Goal: Ask a question

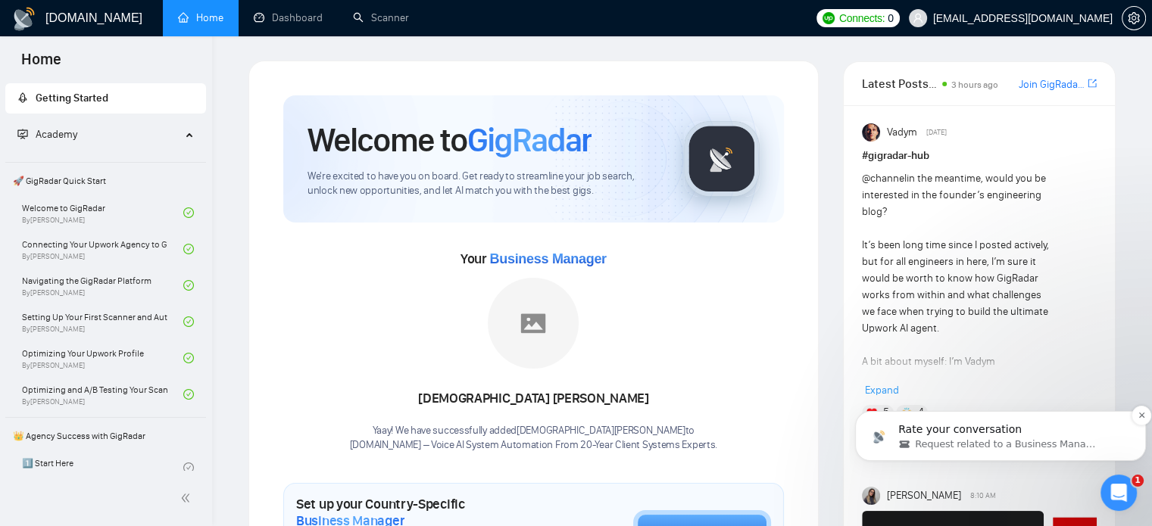
click at [991, 439] on span "Request related to a Business Manager" at bounding box center [1006, 445] width 183 height 14
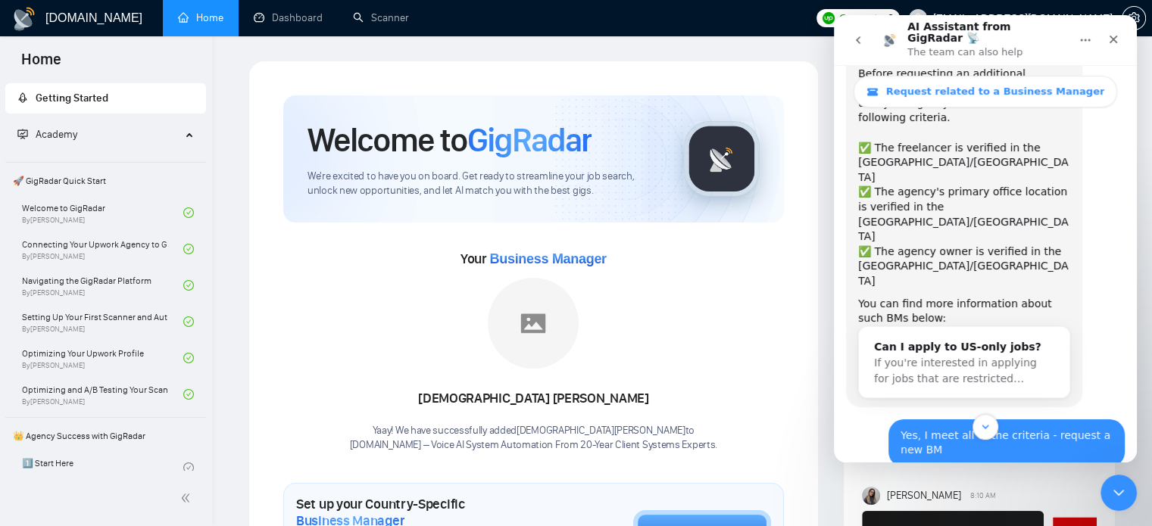
scroll to position [172, 0]
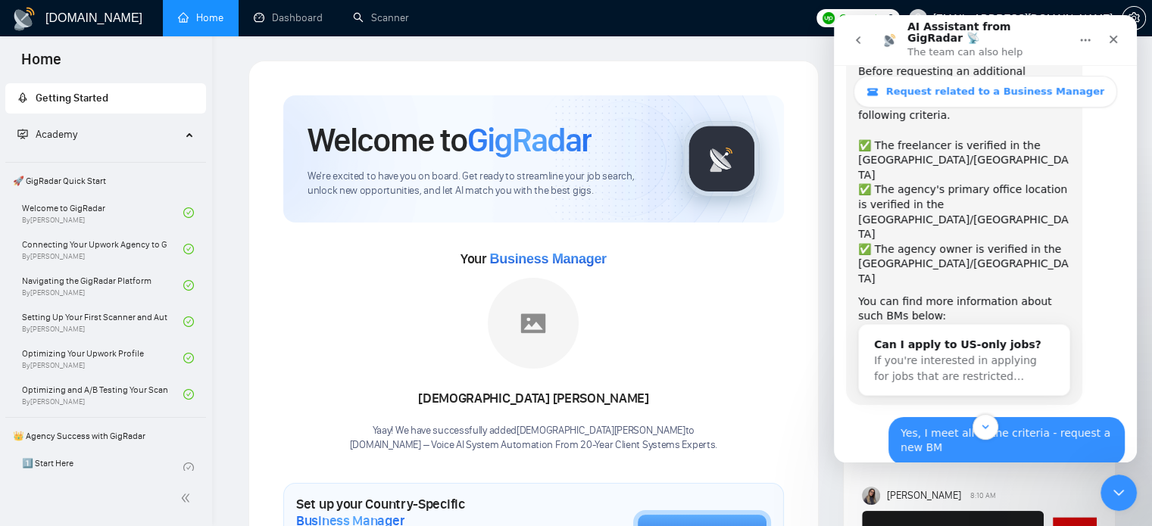
click at [857, 36] on icon "go back" at bounding box center [858, 40] width 5 height 8
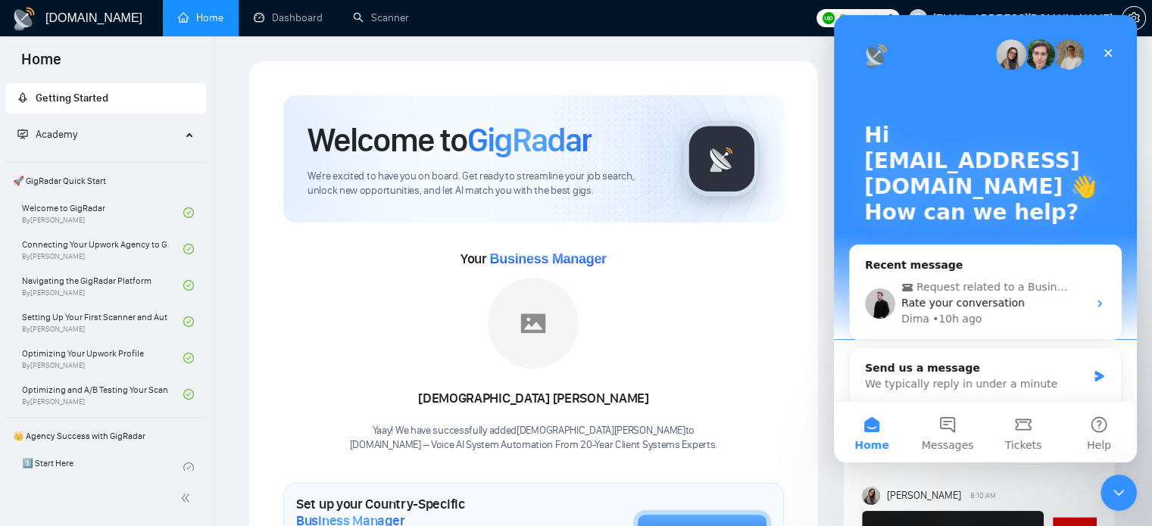
scroll to position [0, 0]
click at [961, 431] on button "Messages" at bounding box center [948, 432] width 76 height 61
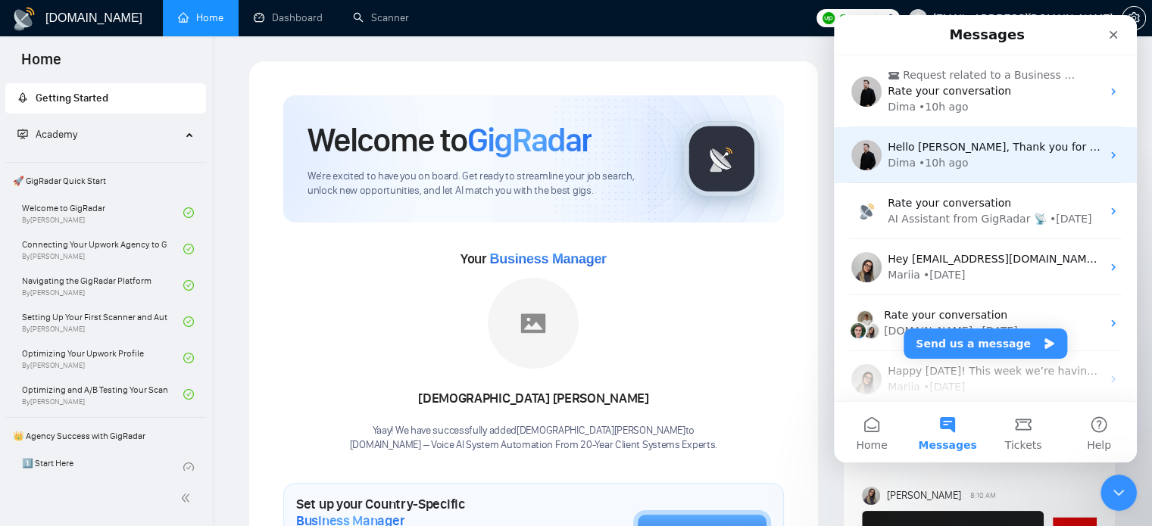
click at [970, 155] on div "Dima • 10h ago" at bounding box center [995, 163] width 214 height 16
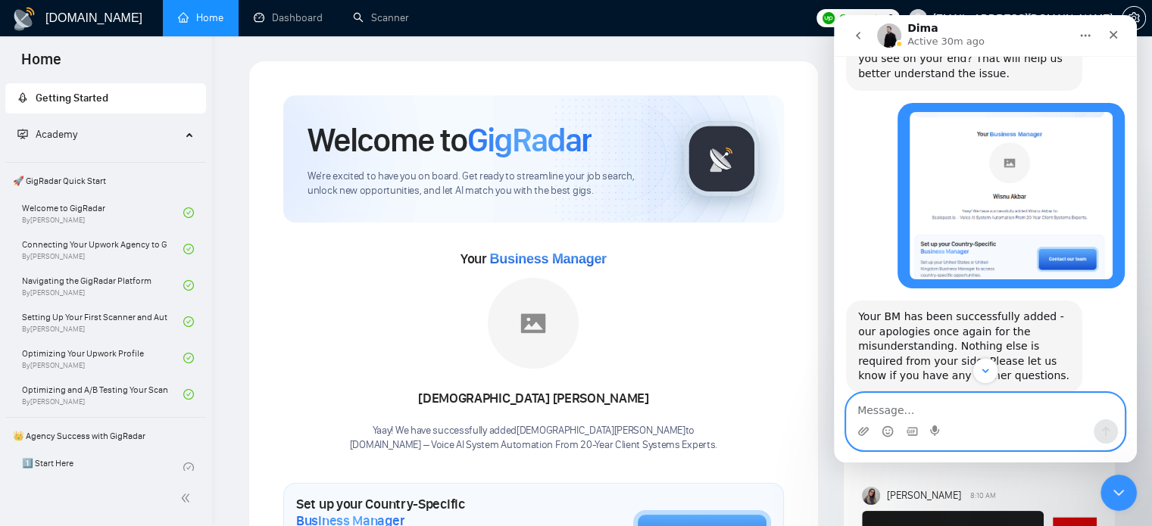
scroll to position [3901, 0]
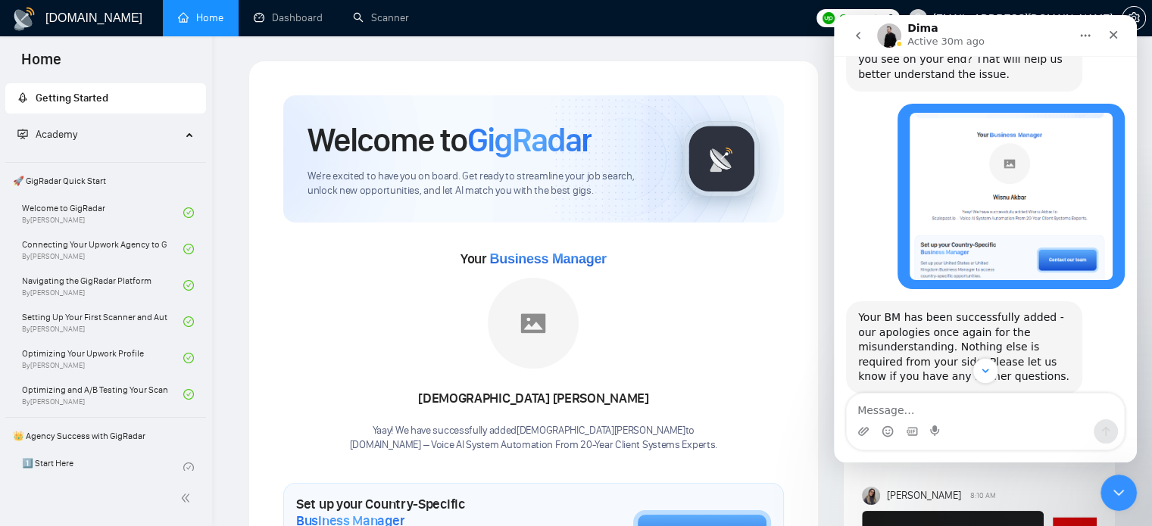
click at [861, 33] on icon "go back" at bounding box center [858, 36] width 12 height 12
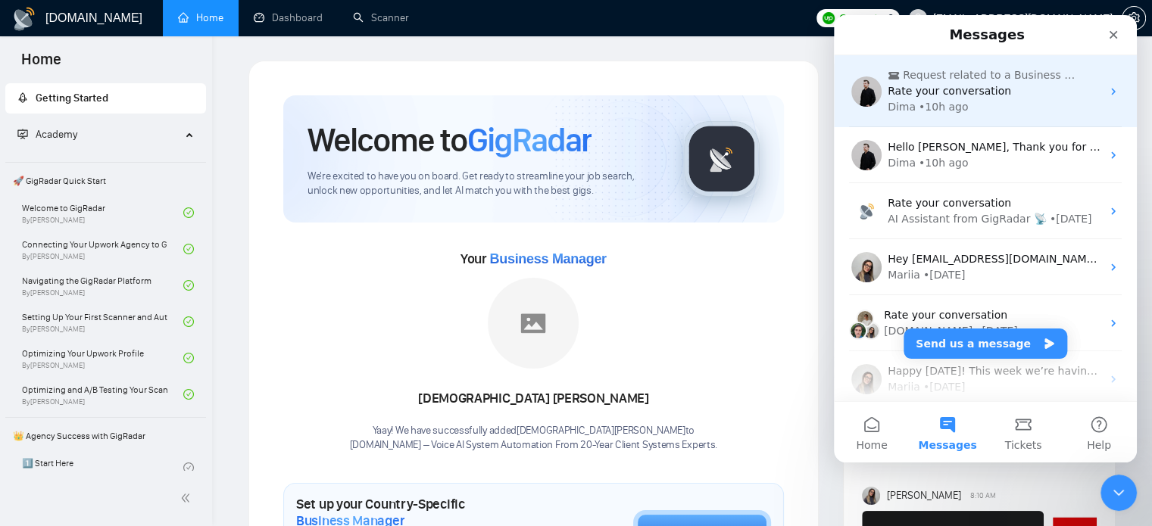
click at [1007, 99] on div "Dima • 10h ago" at bounding box center [995, 107] width 214 height 16
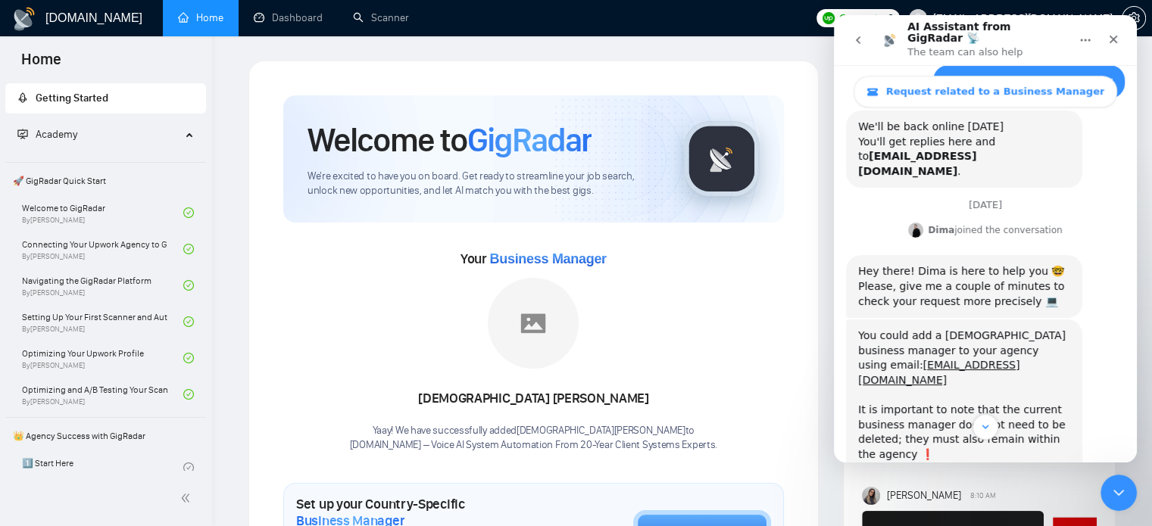
scroll to position [725, 0]
click at [975, 465] on link "[URL][DOMAIN_NAME]" at bounding box center [955, 478] width 195 height 27
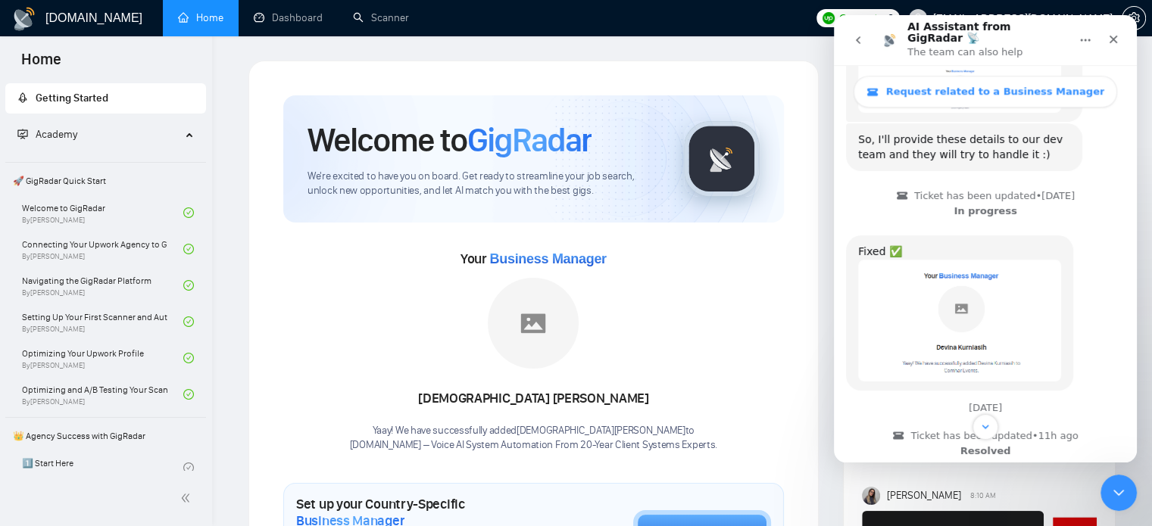
scroll to position [1370, 0]
click at [1022, 514] on span "Amazing" at bounding box center [1023, 527] width 27 height 27
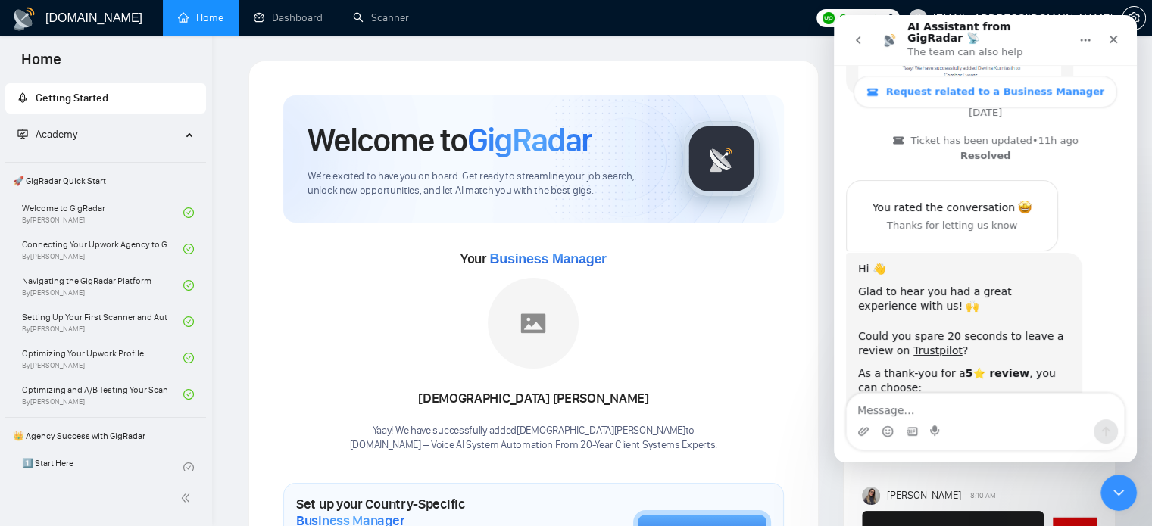
scroll to position [1667, 0]
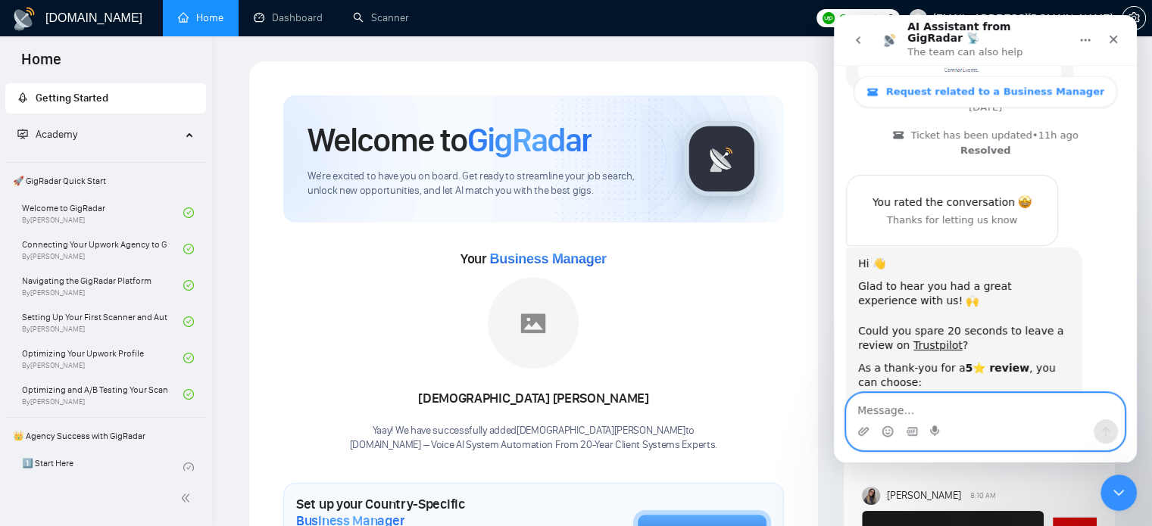
click at [904, 419] on textarea "Message…" at bounding box center [985, 407] width 277 height 26
type textarea "yes"
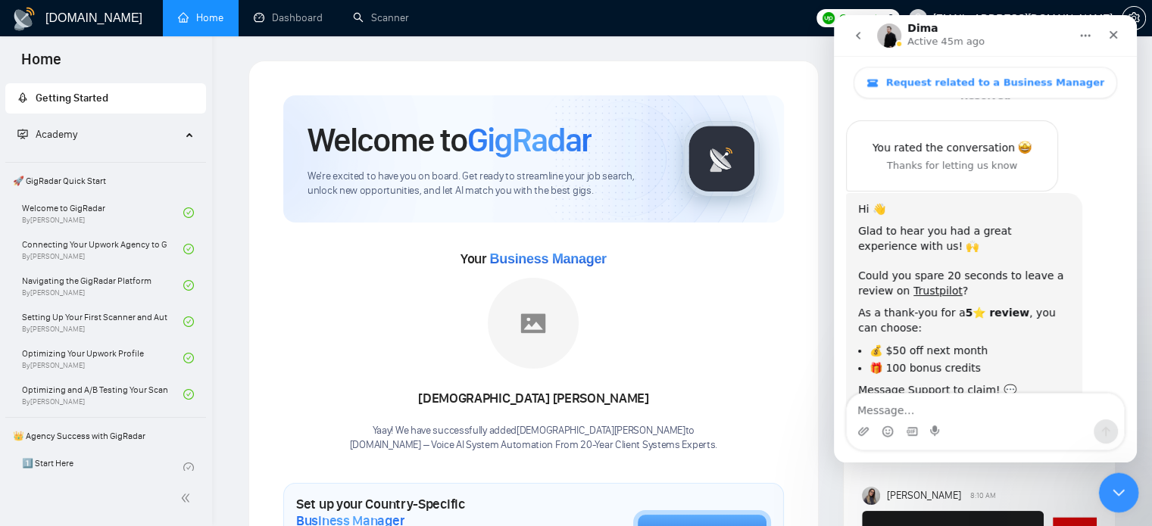
click at [1123, 495] on icon "Close Intercom Messenger" at bounding box center [1116, 491] width 18 height 18
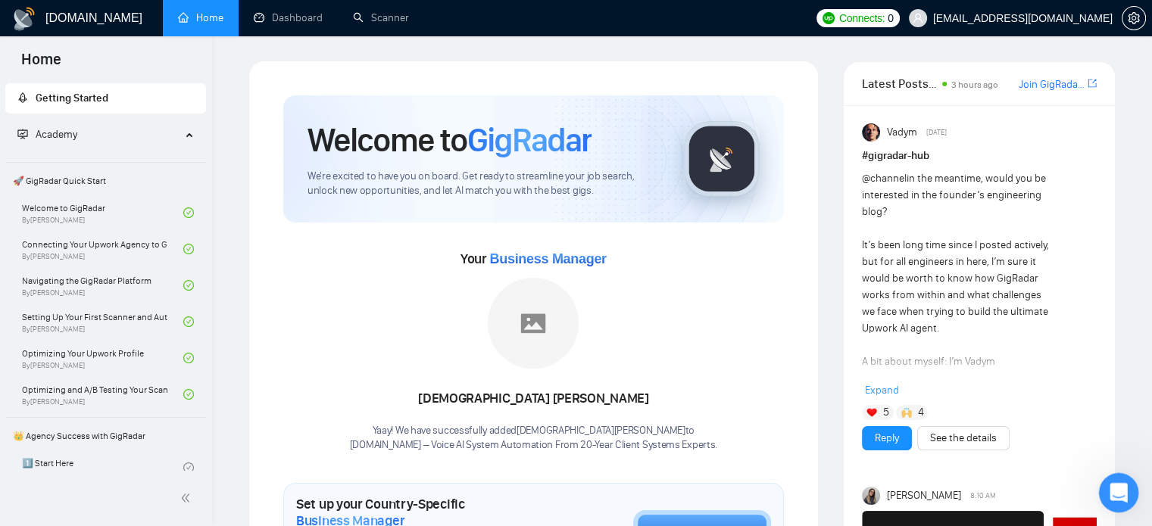
scroll to position [1697, 0]
click at [1116, 492] on icon "Open Intercom Messenger" at bounding box center [1116, 491] width 25 height 25
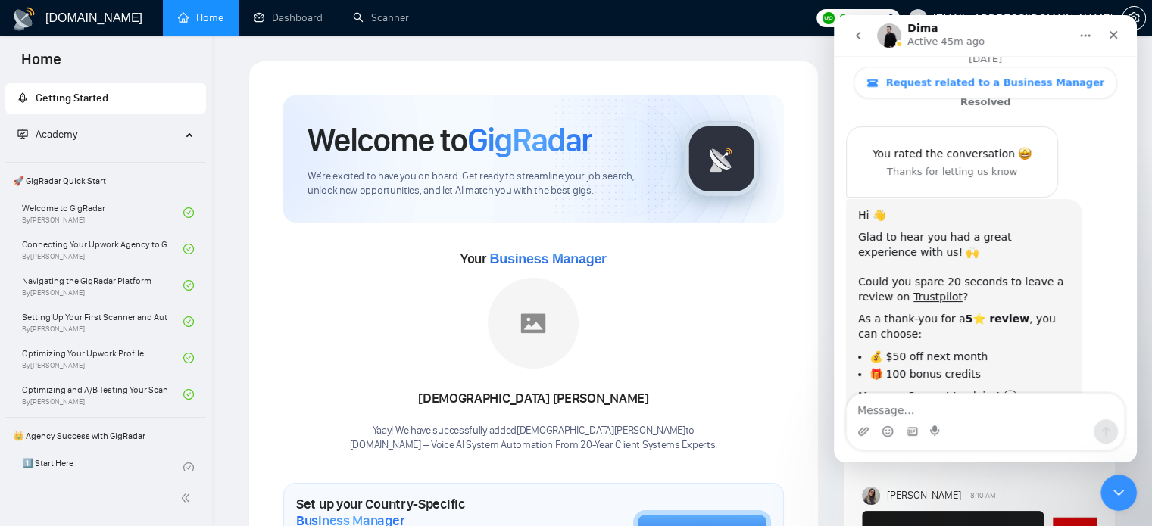
scroll to position [1697, 0]
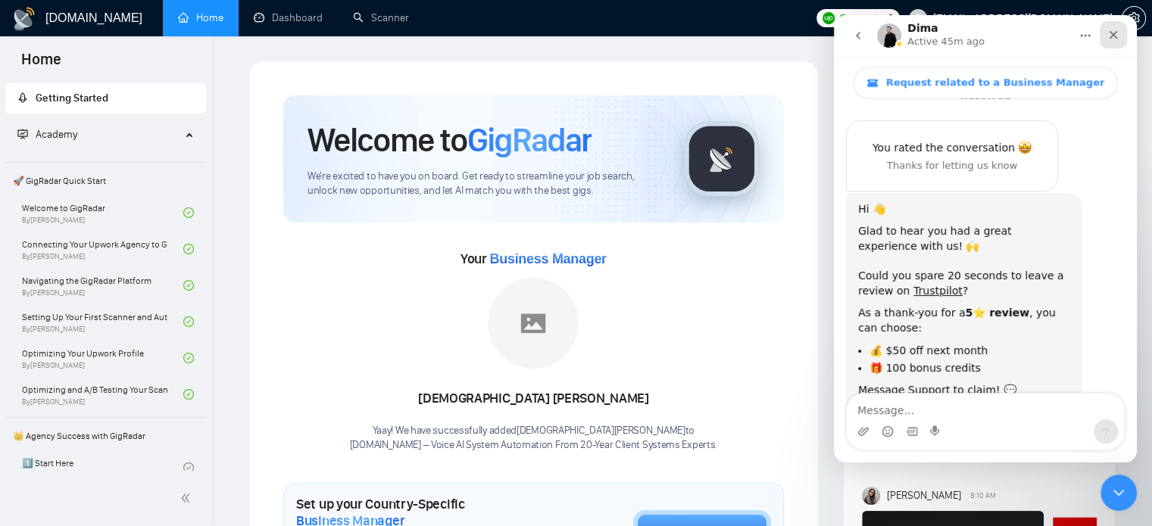
click at [1115, 31] on icon "Close" at bounding box center [1113, 35] width 12 height 12
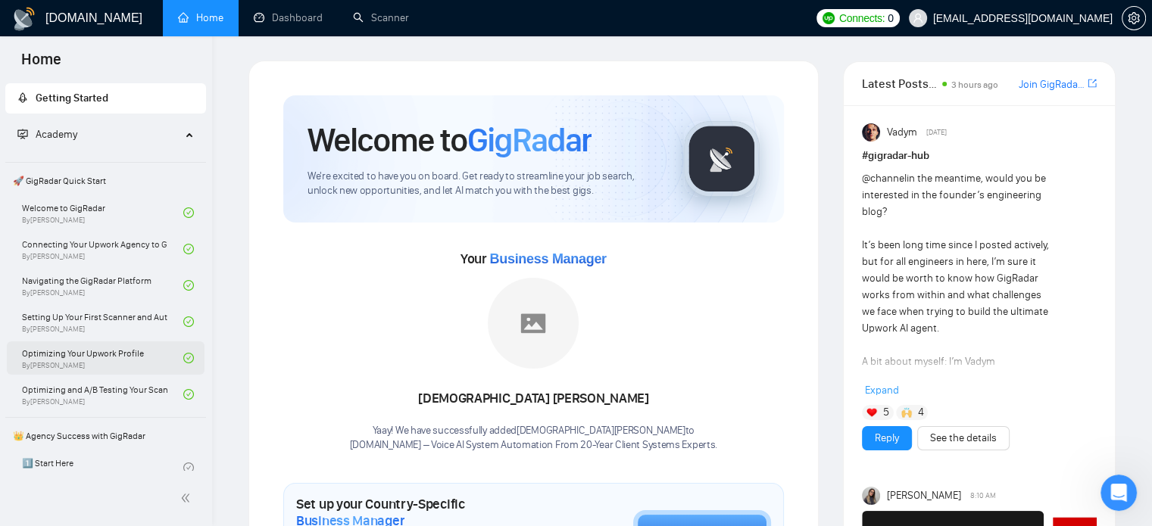
click at [73, 353] on link "Optimizing Your Upwork Profile By [PERSON_NAME]" at bounding box center [102, 358] width 161 height 33
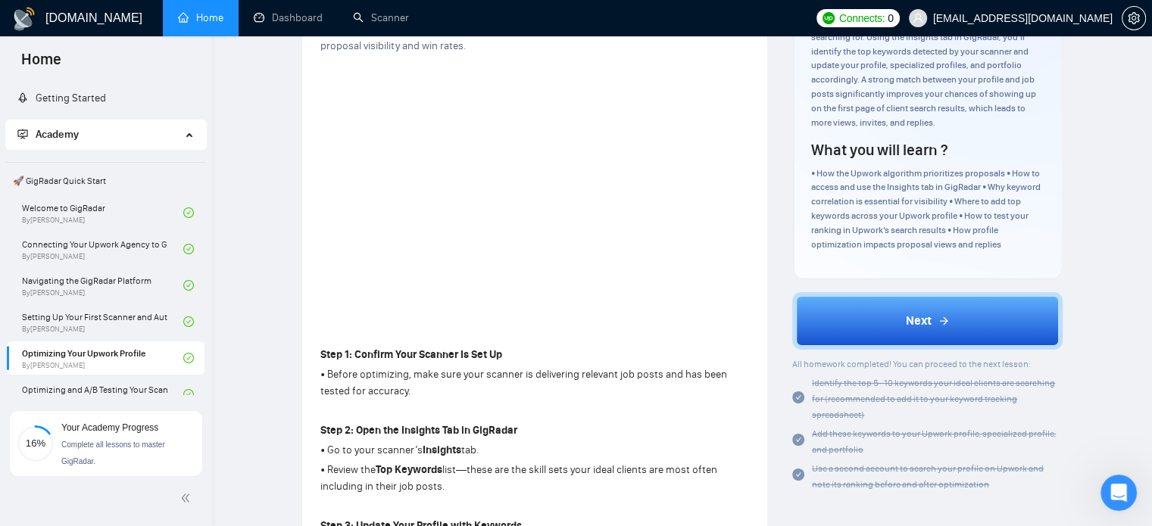
scroll to position [1697, 0]
click at [1108, 481] on div "Open Intercom Messenger" at bounding box center [1116, 491] width 50 height 50
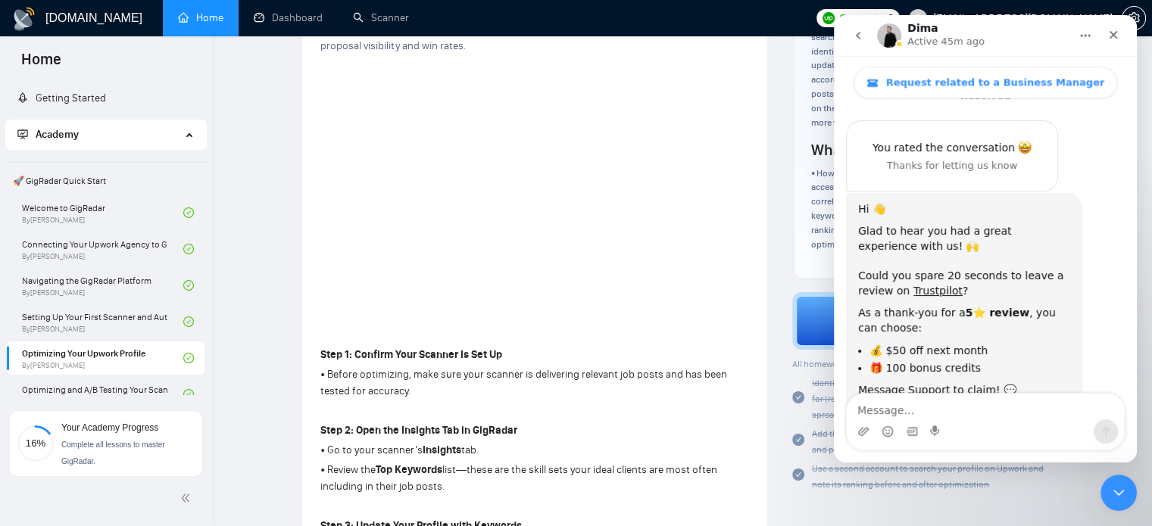
click at [859, 36] on icon "go back" at bounding box center [858, 36] width 12 height 12
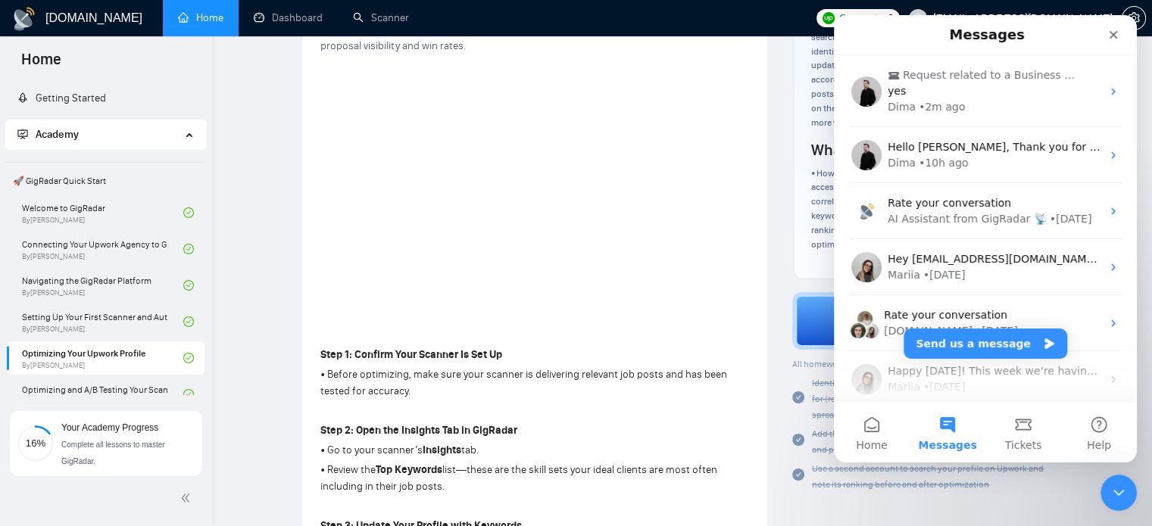
scroll to position [0, 0]
click at [998, 343] on button "Send us a message" at bounding box center [986, 344] width 164 height 30
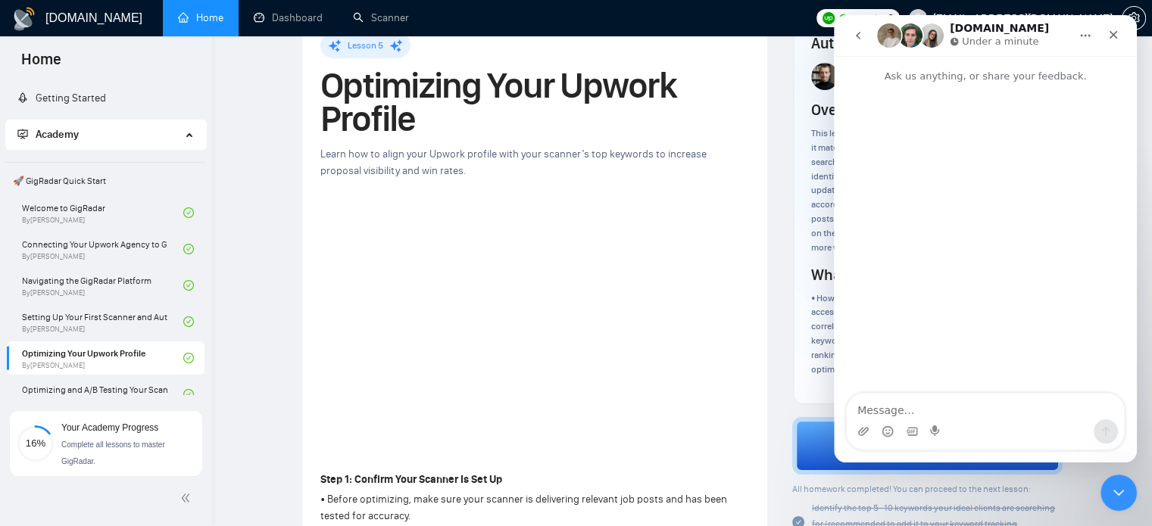
scroll to position [46, 0]
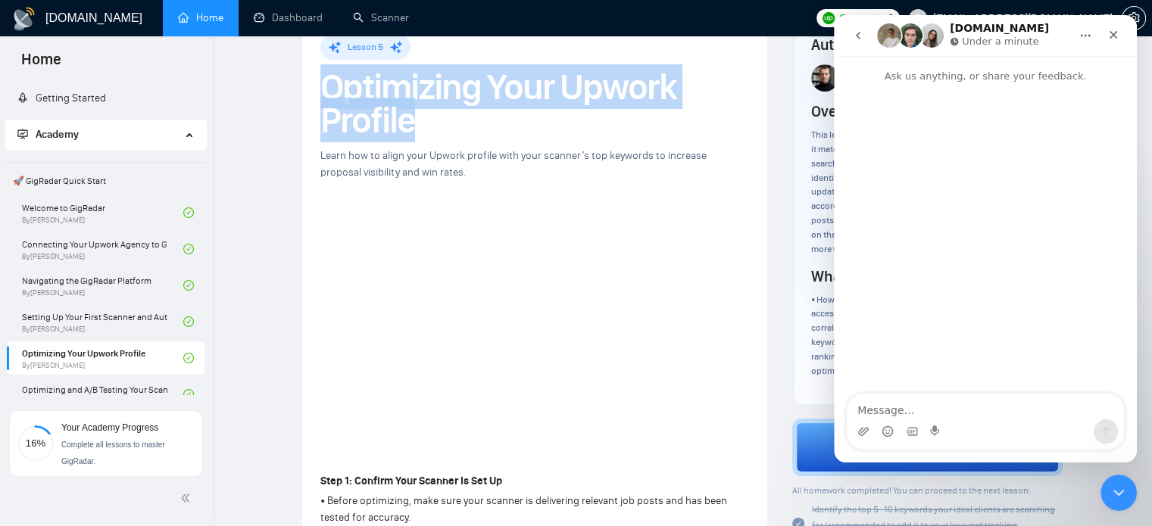
drag, startPoint x: 417, startPoint y: 123, endPoint x: 319, endPoint y: 93, distance: 102.3
copy h1 "Optimizing Your Upwork Profile"
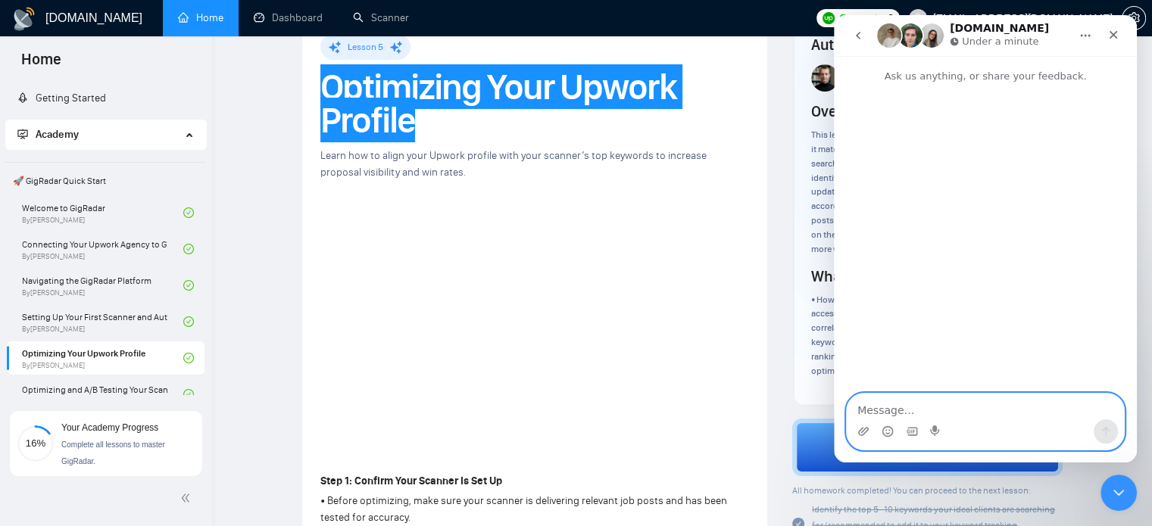
click at [896, 404] on textarea "Message…" at bounding box center [985, 407] width 277 height 26
paste textarea "Optimizing Your Upwork Profile"
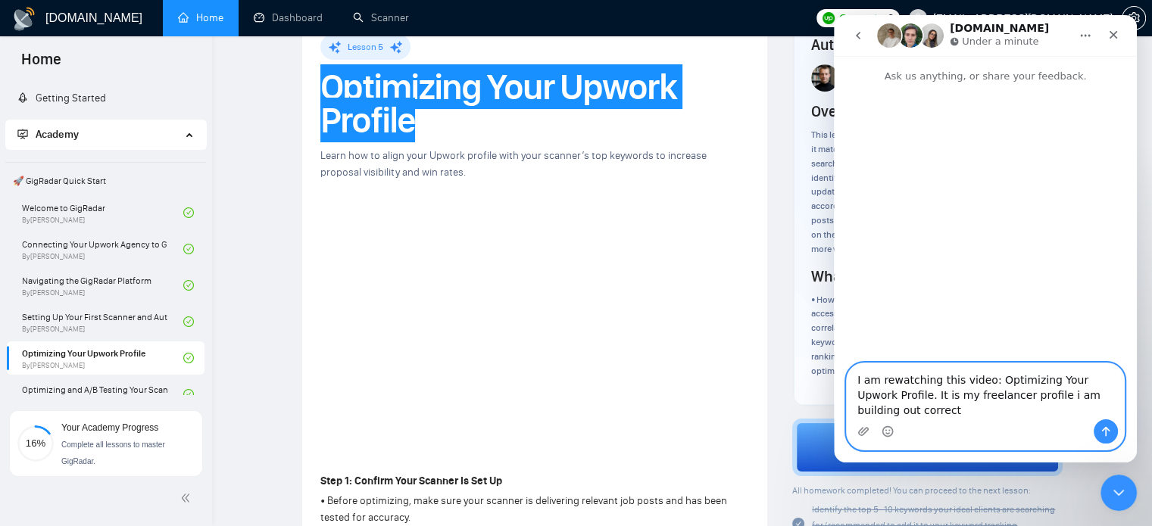
type textarea "I am rewatching this video: Optimizing Your Upwork Profile. It is my freelancer…"
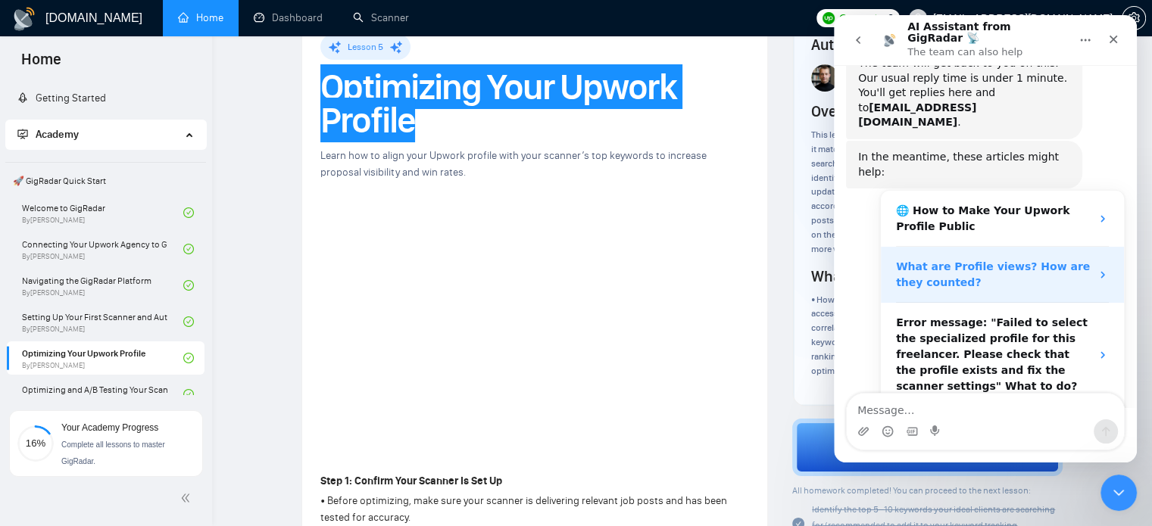
scroll to position [151, 0]
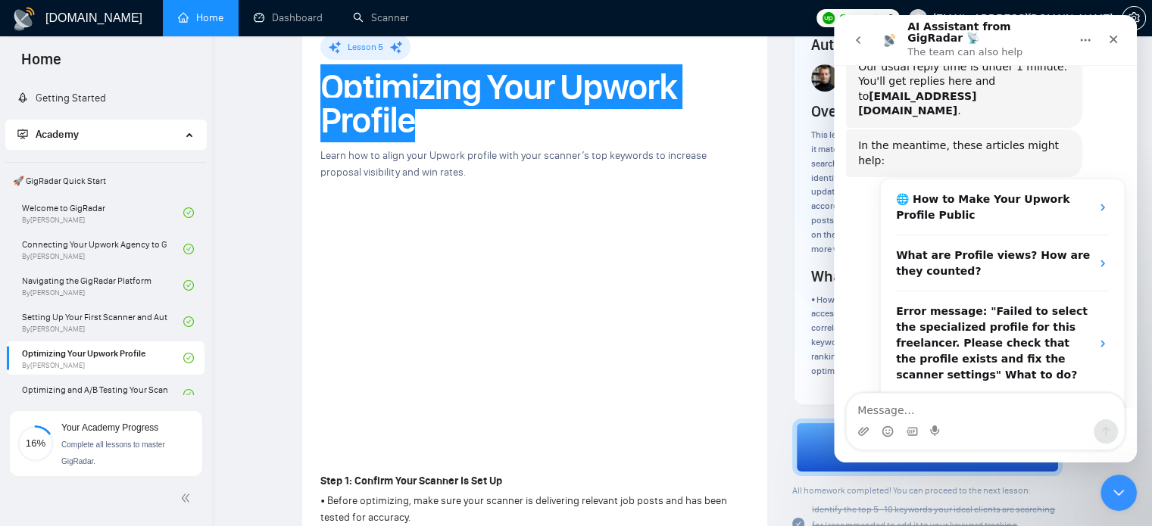
click at [959, 404] on textarea "Message…" at bounding box center [985, 407] width 277 height 26
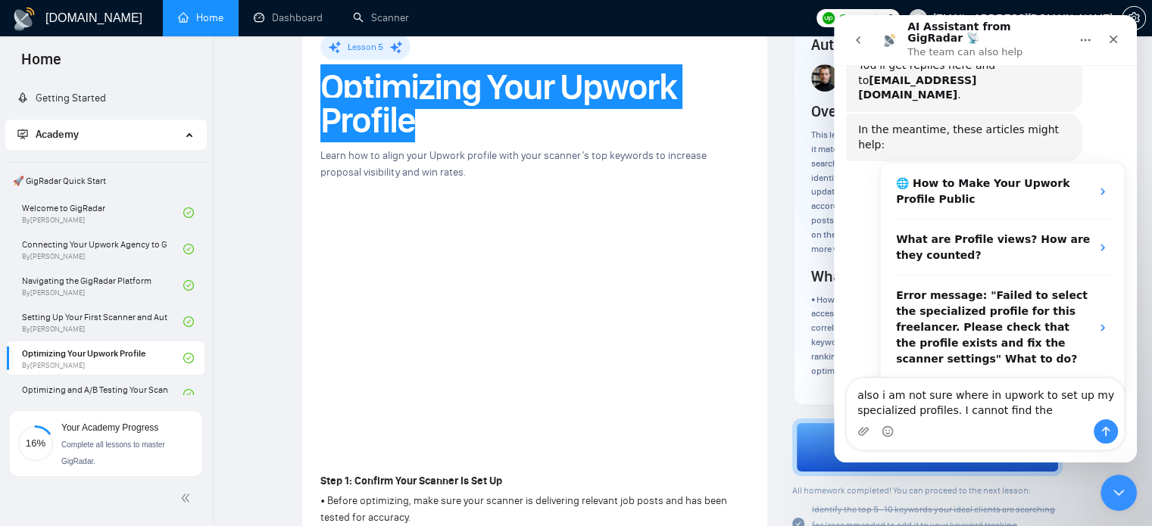
type textarea "also i am not sure where in upwork to set up my specialized profiles. I cannot …"
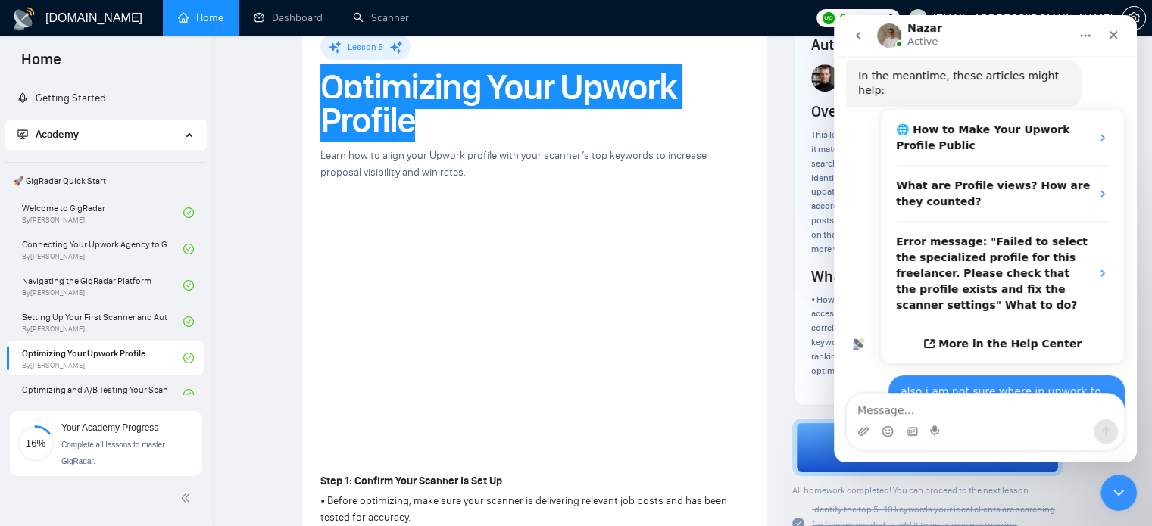
scroll to position [351, 0]
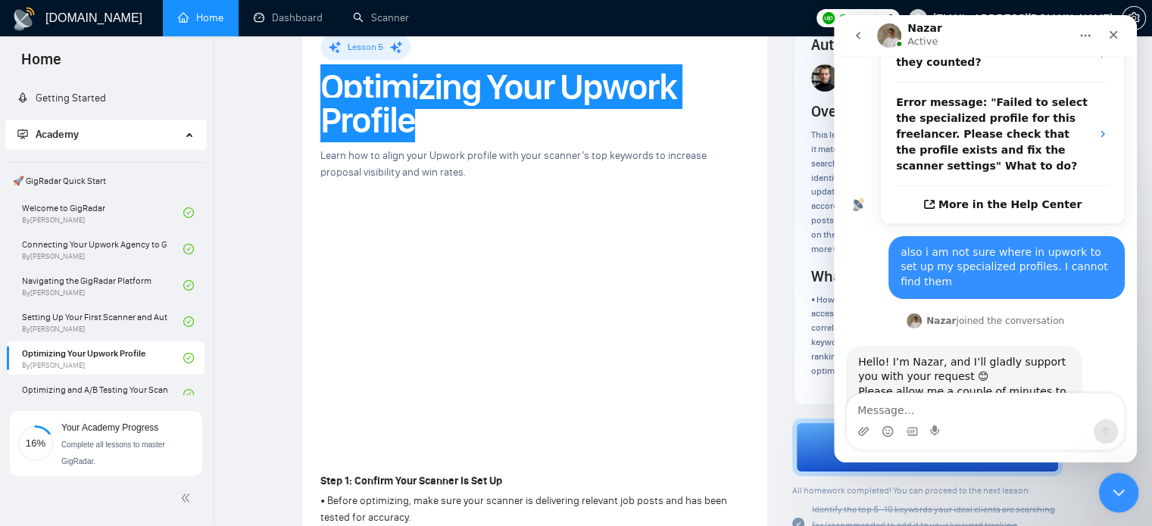
click at [1116, 486] on icon "Close Intercom Messenger" at bounding box center [1116, 491] width 18 height 18
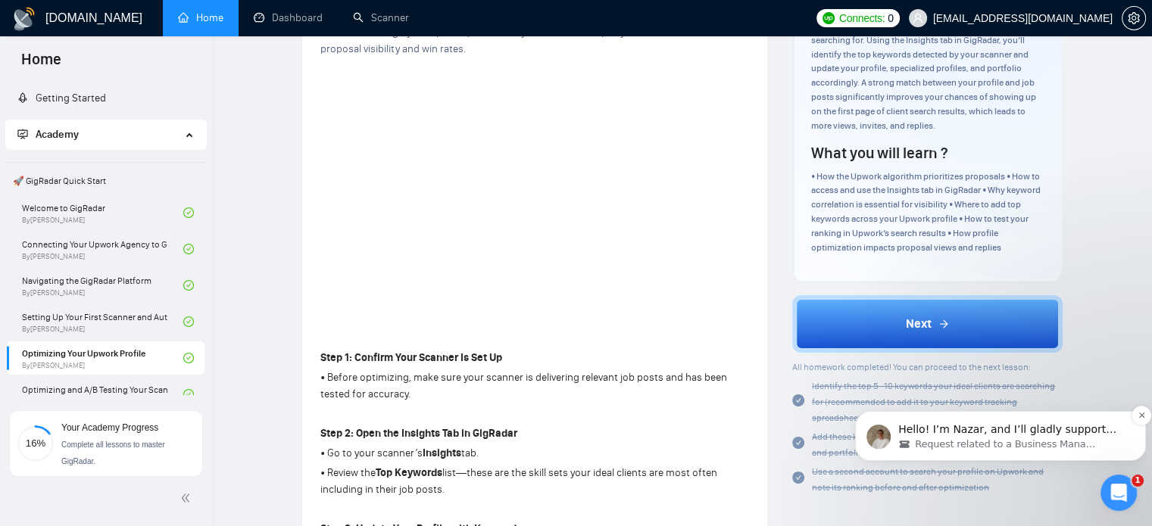
click at [1090, 445] on div "Request related to a Business Manager" at bounding box center [1012, 445] width 229 height 14
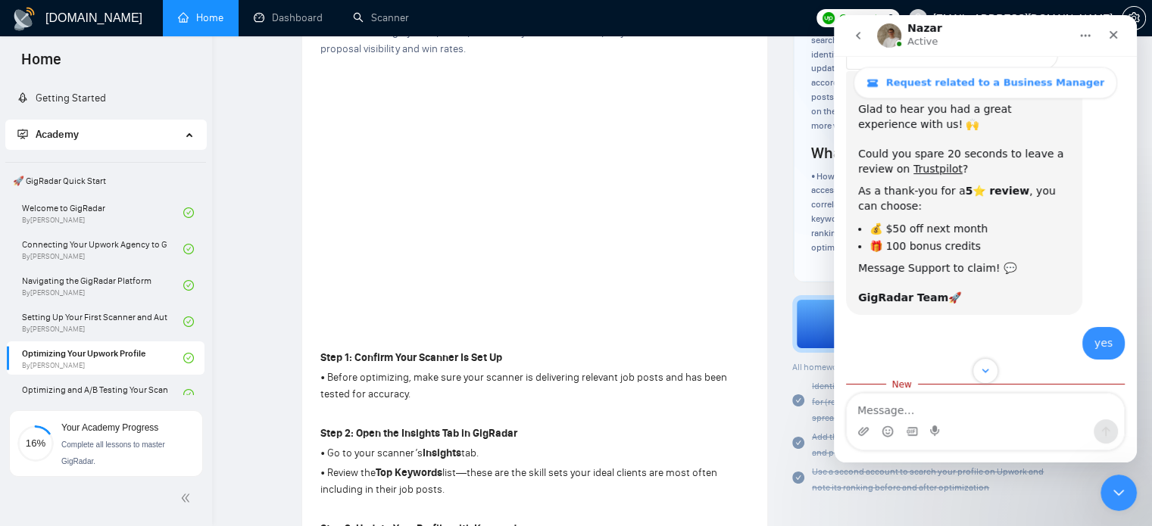
scroll to position [1818, 0]
click at [1116, 484] on icon "Close Intercom Messenger" at bounding box center [1116, 491] width 18 height 18
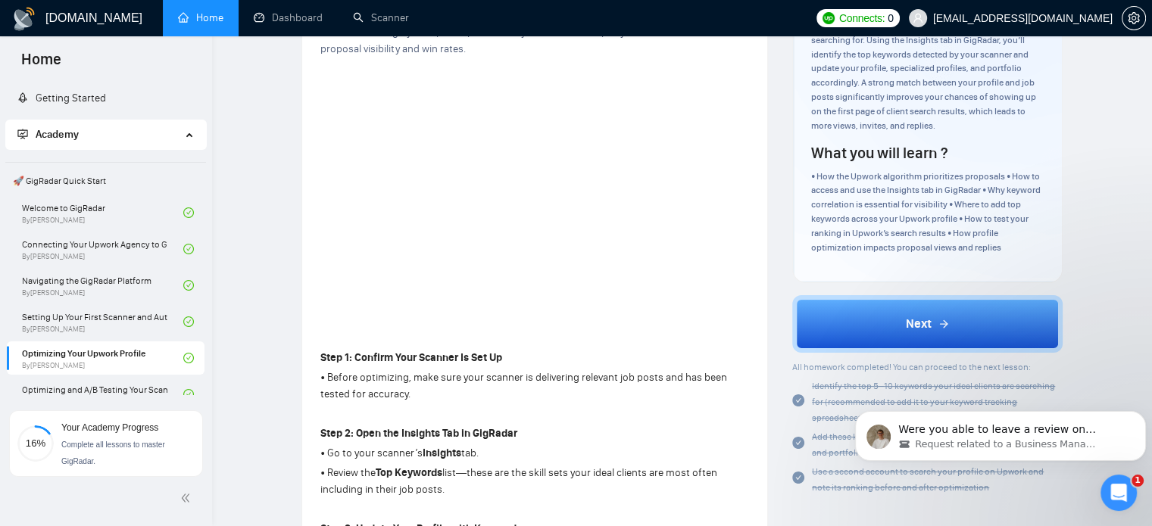
scroll to position [0, 0]
click at [986, 445] on span "Request related to a Business Manager" at bounding box center [1006, 445] width 183 height 14
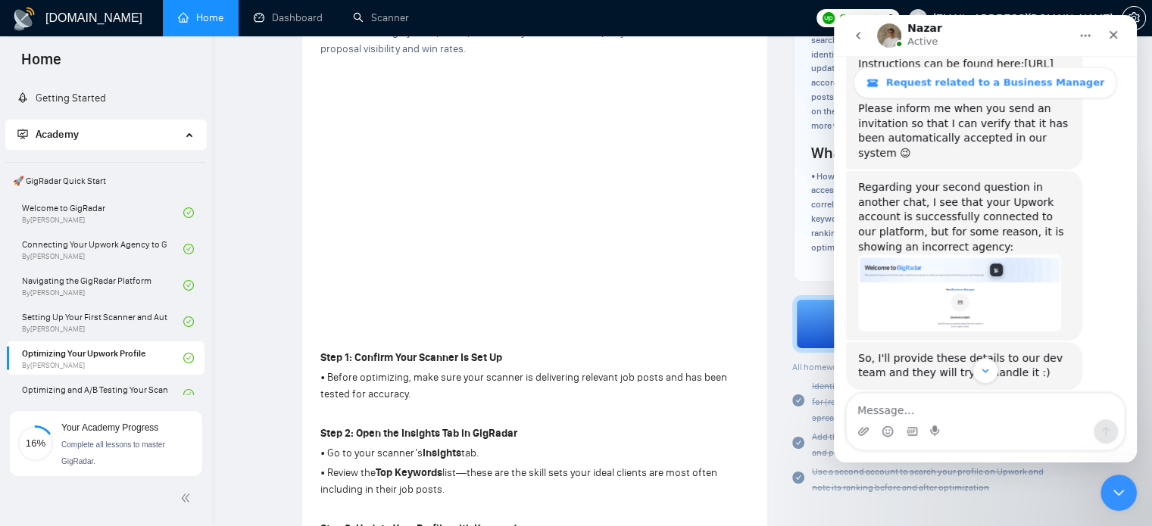
scroll to position [1897, 0]
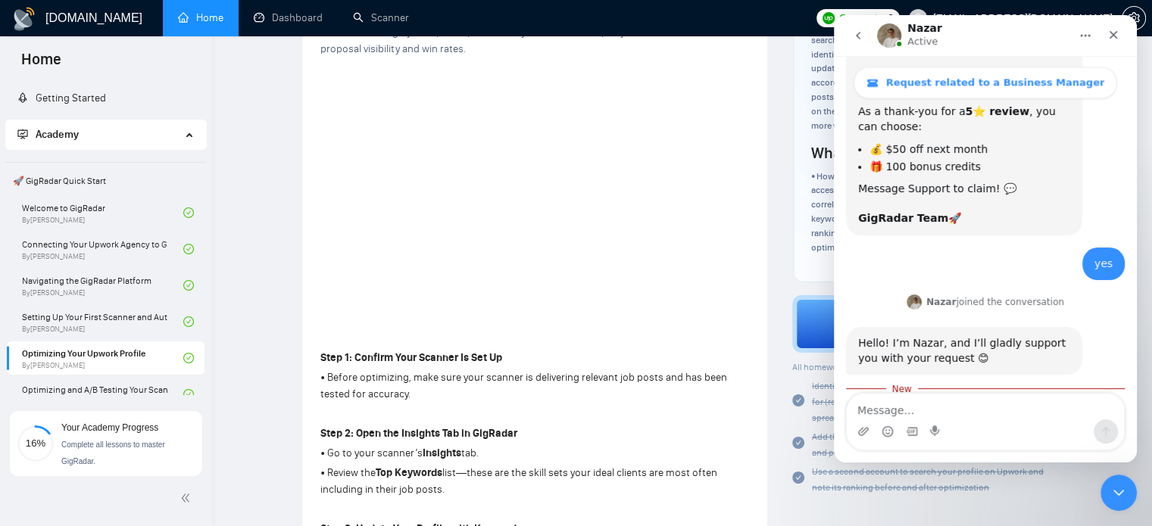
click at [854, 39] on icon "go back" at bounding box center [858, 36] width 12 height 12
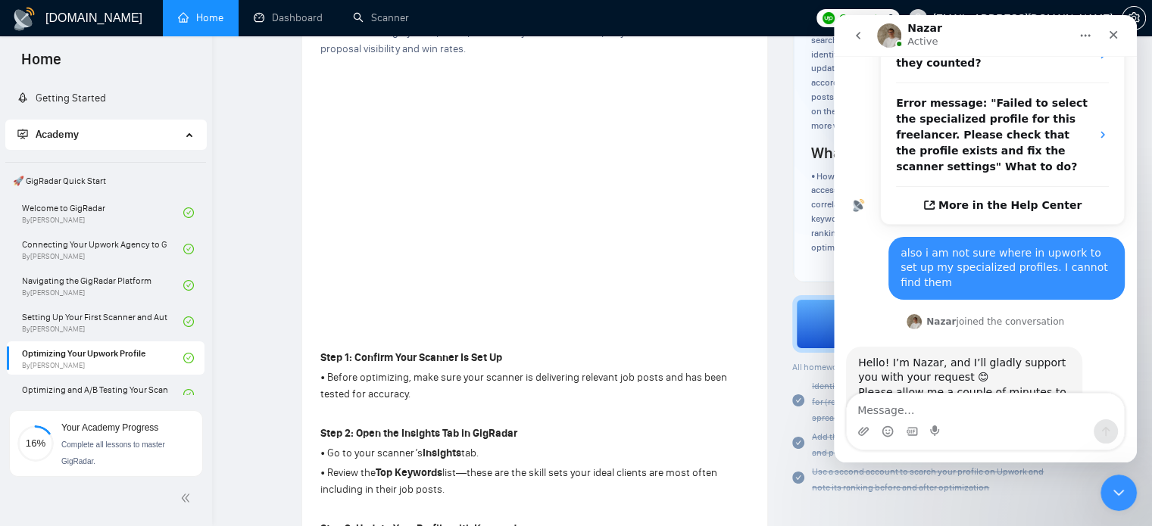
scroll to position [351, 0]
click at [861, 36] on icon "go back" at bounding box center [858, 36] width 12 height 12
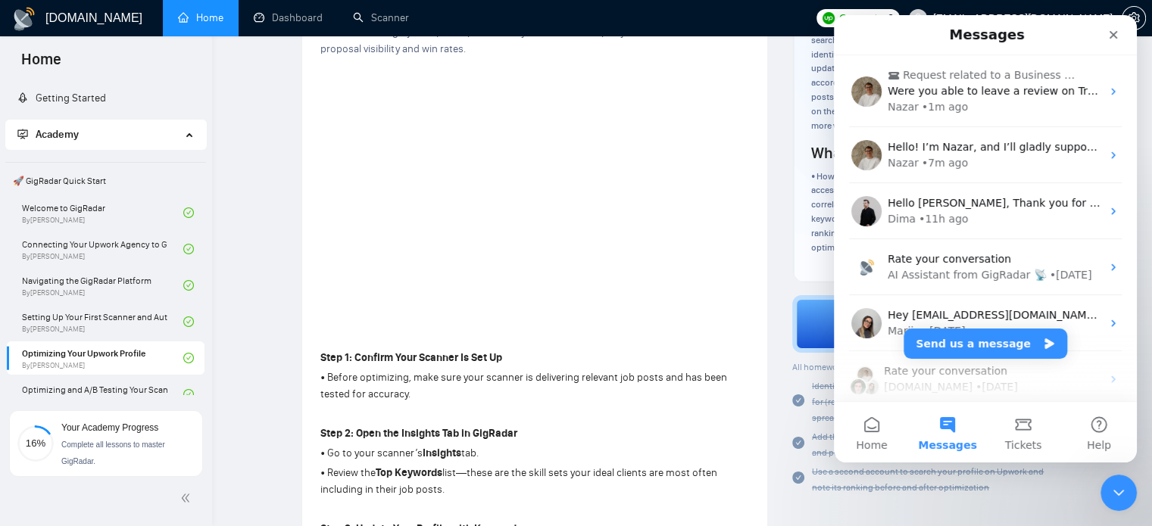
scroll to position [0, 0]
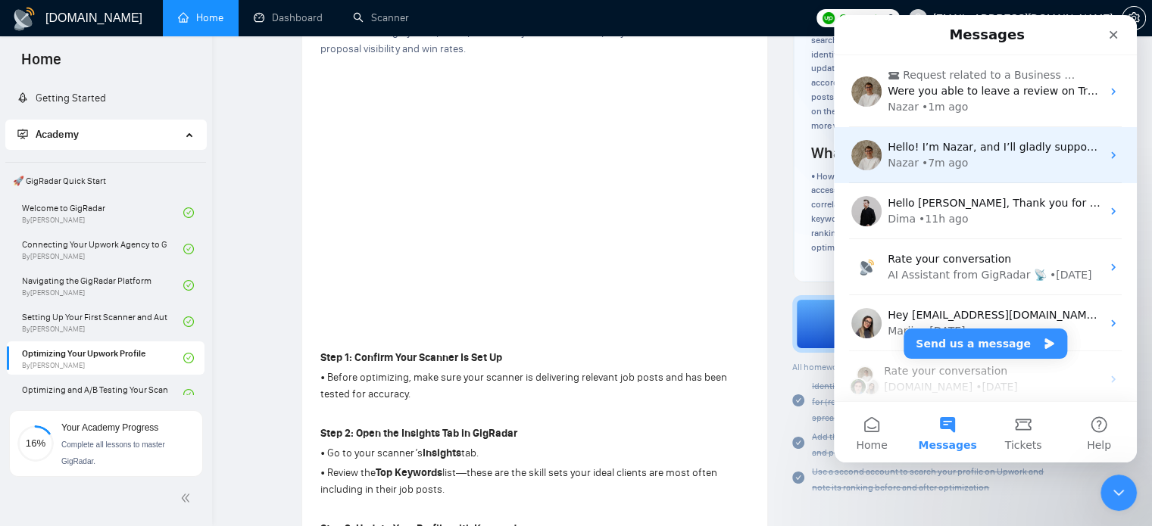
click at [930, 163] on div "• 7m ago" at bounding box center [945, 163] width 46 height 16
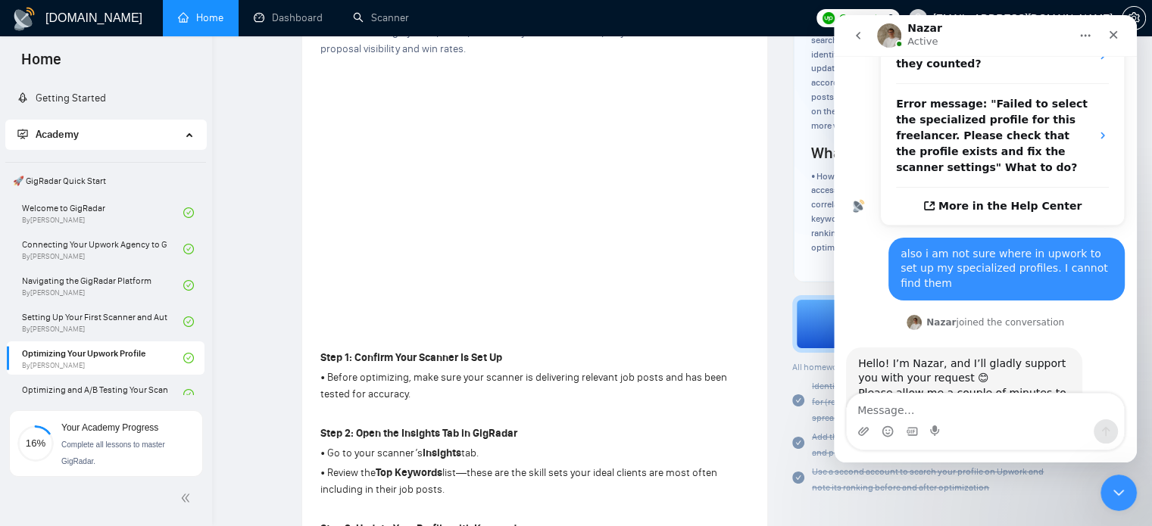
scroll to position [351, 0]
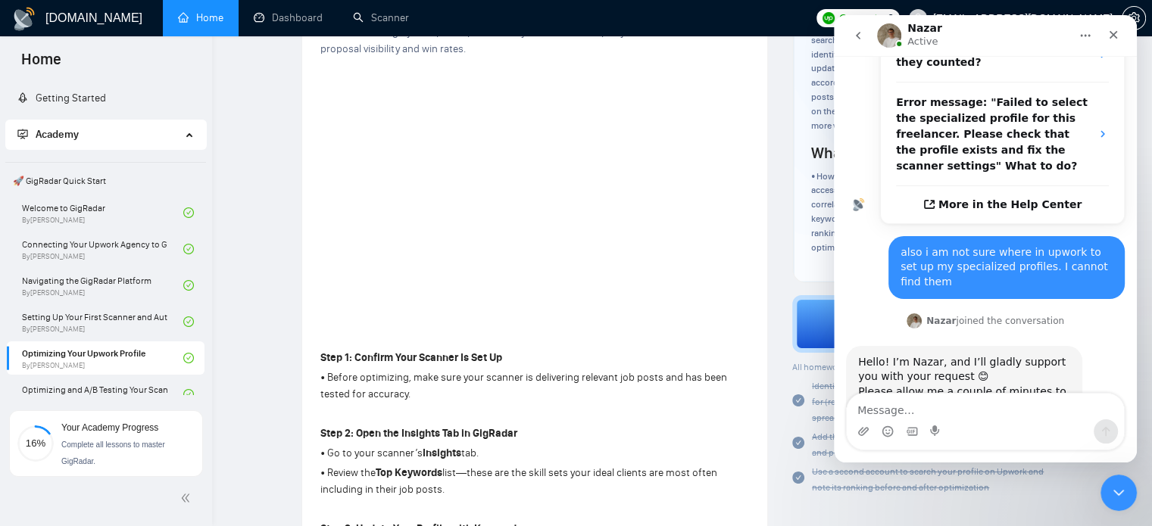
click at [860, 34] on icon "go back" at bounding box center [858, 36] width 12 height 12
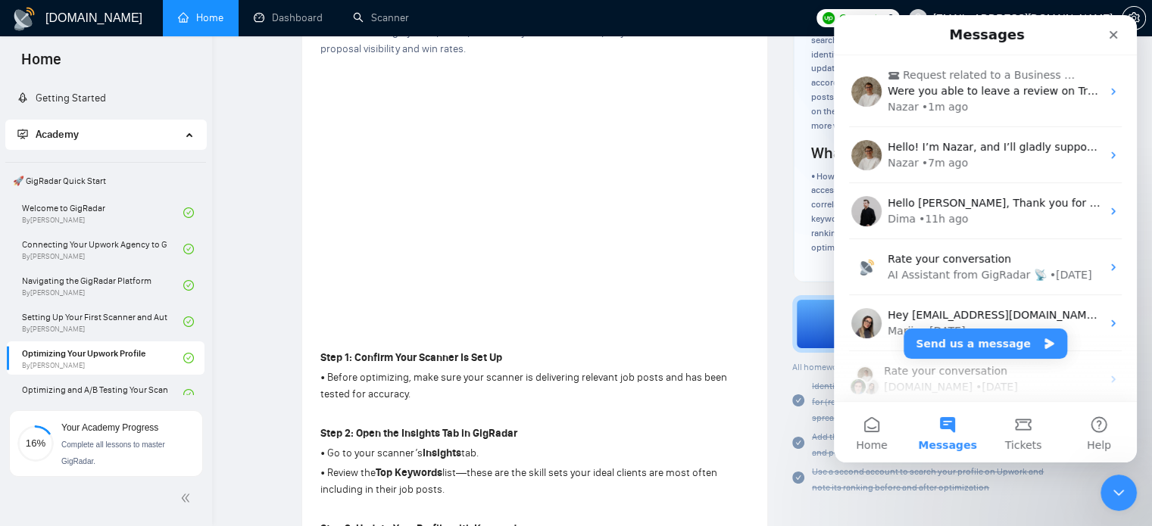
scroll to position [0, 0]
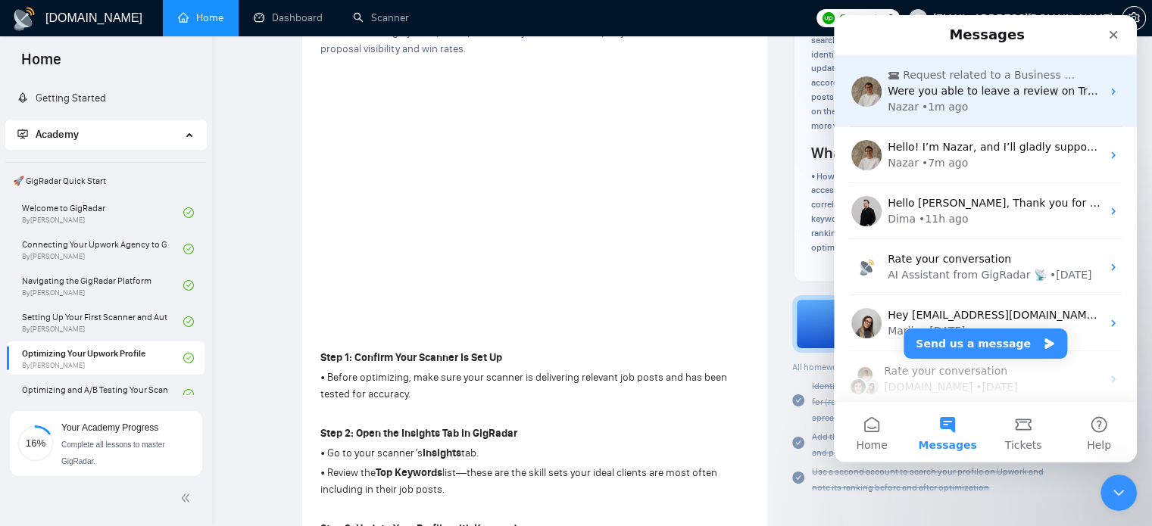
click at [922, 107] on div "• 1m ago" at bounding box center [945, 107] width 46 height 16
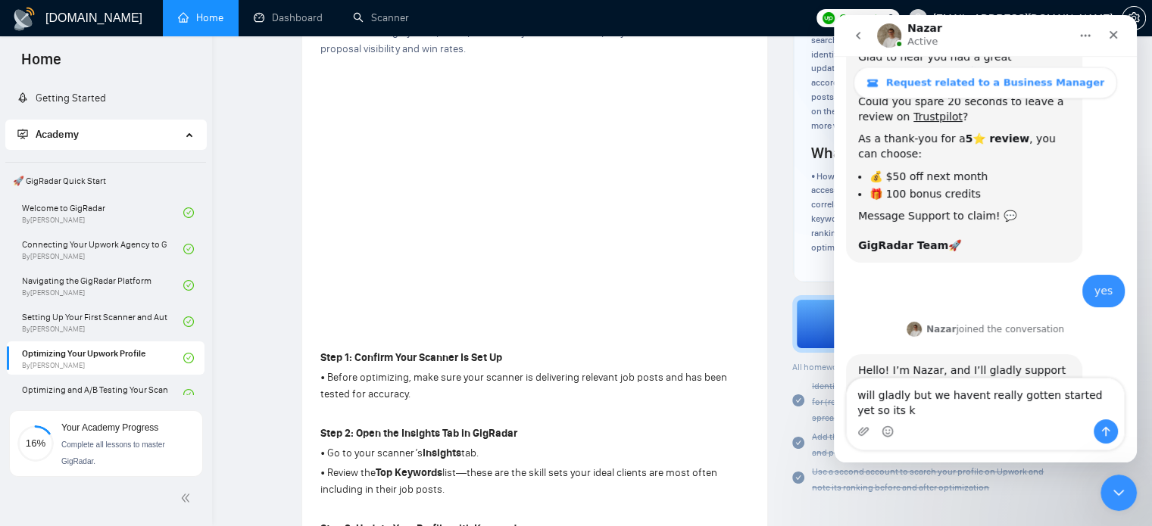
scroll to position [1887, 0]
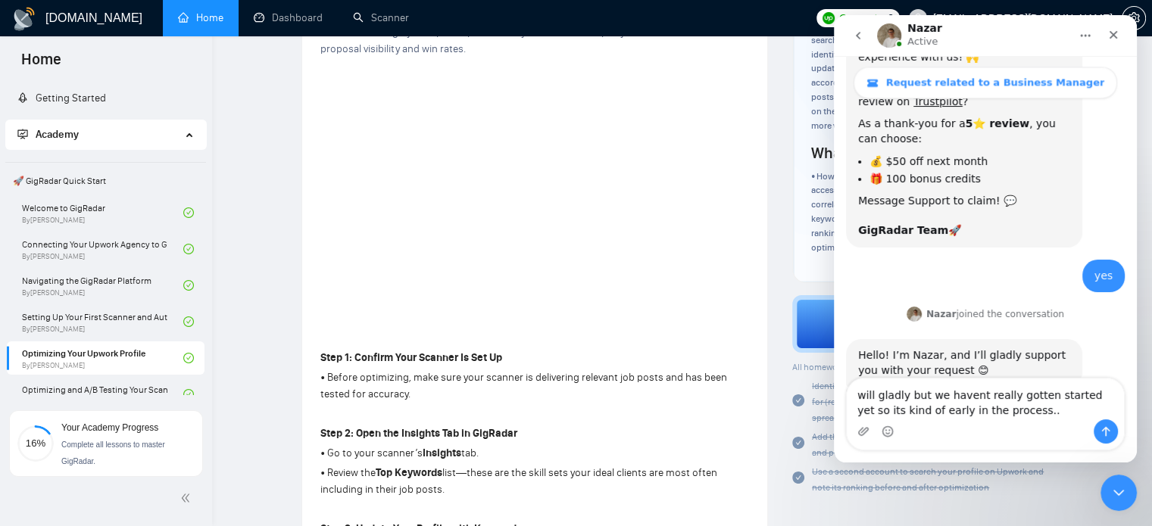
type textarea "will gladly but we havent really gotten started yet so its kind of early in the…"
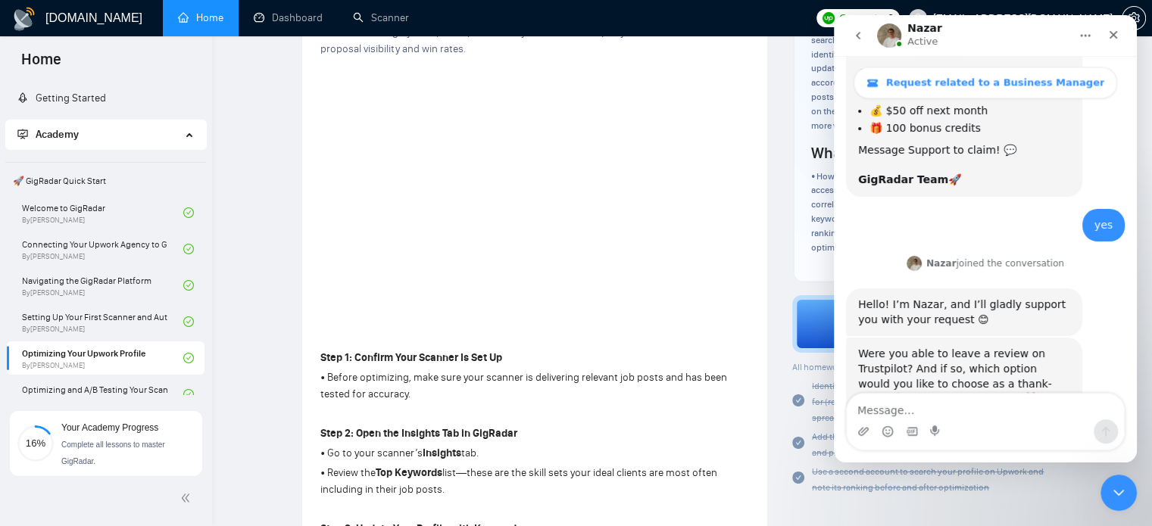
scroll to position [1946, 0]
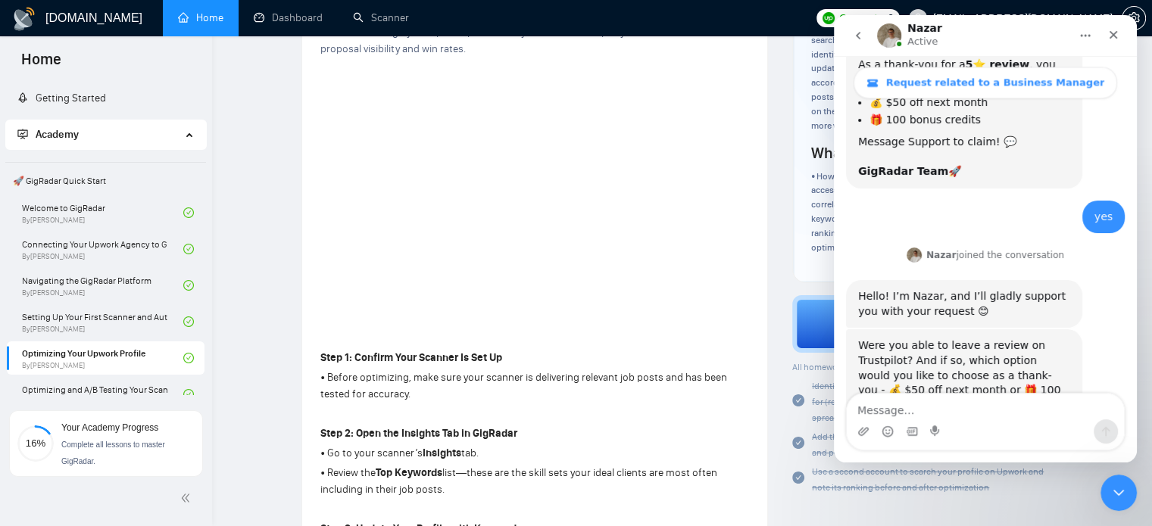
click at [859, 42] on button "go back" at bounding box center [858, 35] width 29 height 29
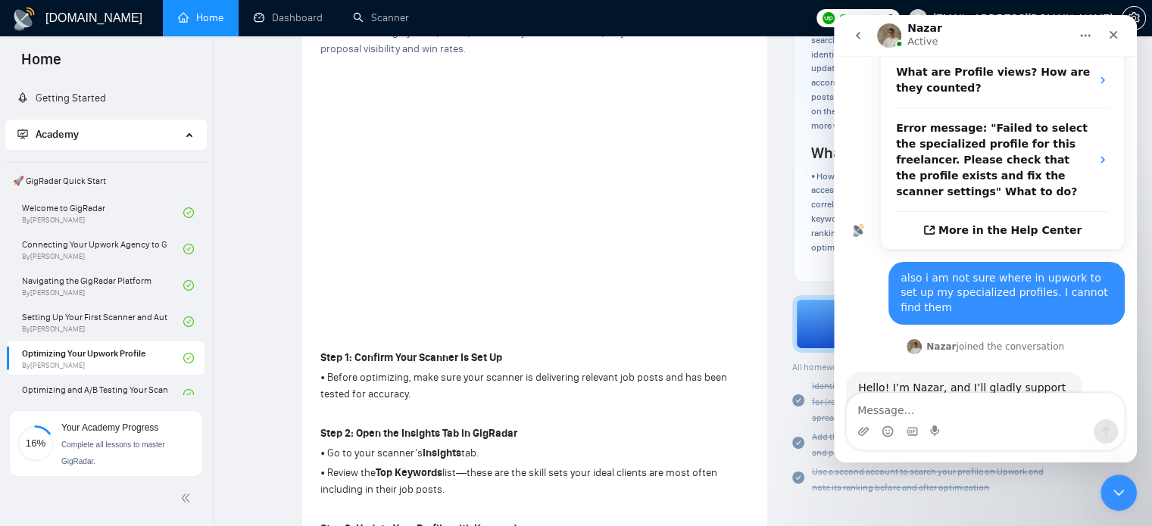
scroll to position [351, 0]
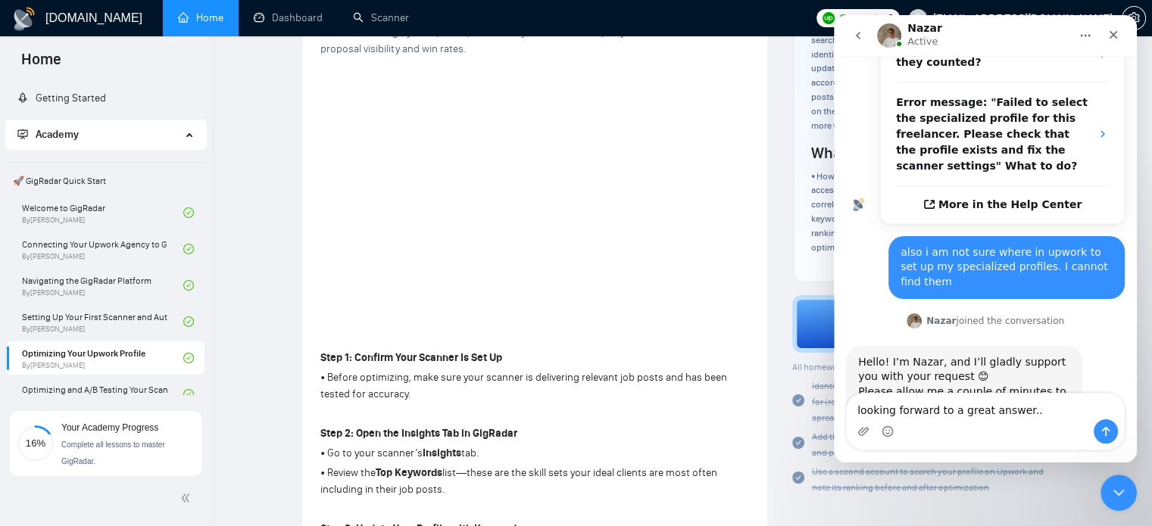
type textarea "looking forward to a great answer..."
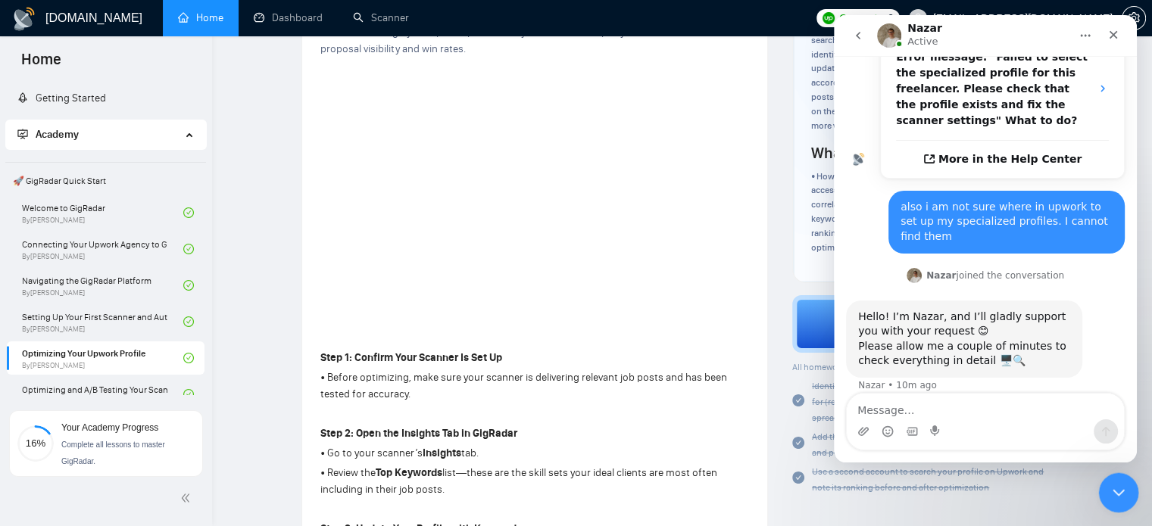
click at [1120, 483] on icon "Close Intercom Messenger" at bounding box center [1116, 491] width 18 height 18
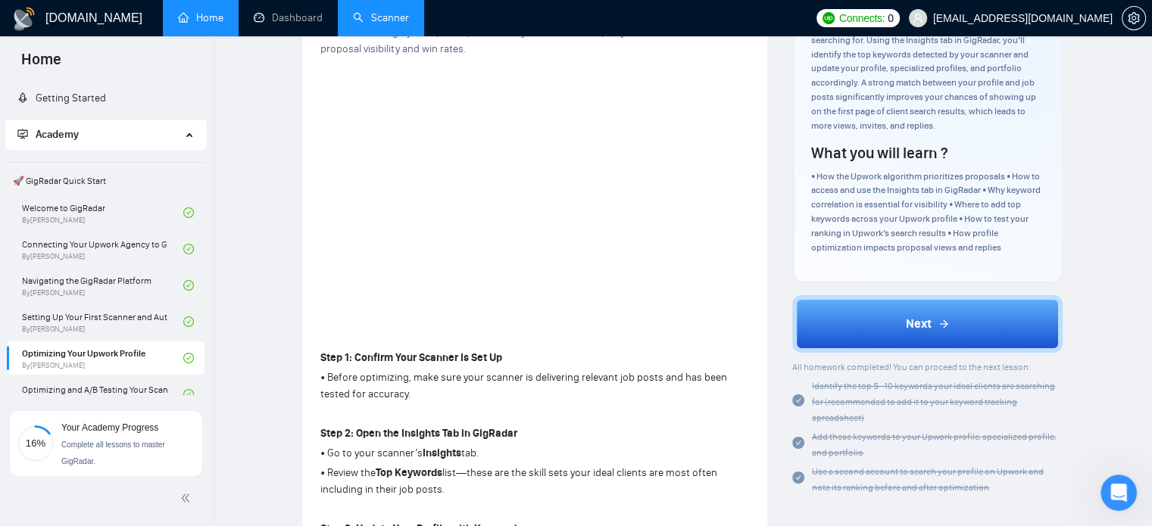
click at [400, 24] on link "Scanner" at bounding box center [381, 17] width 56 height 13
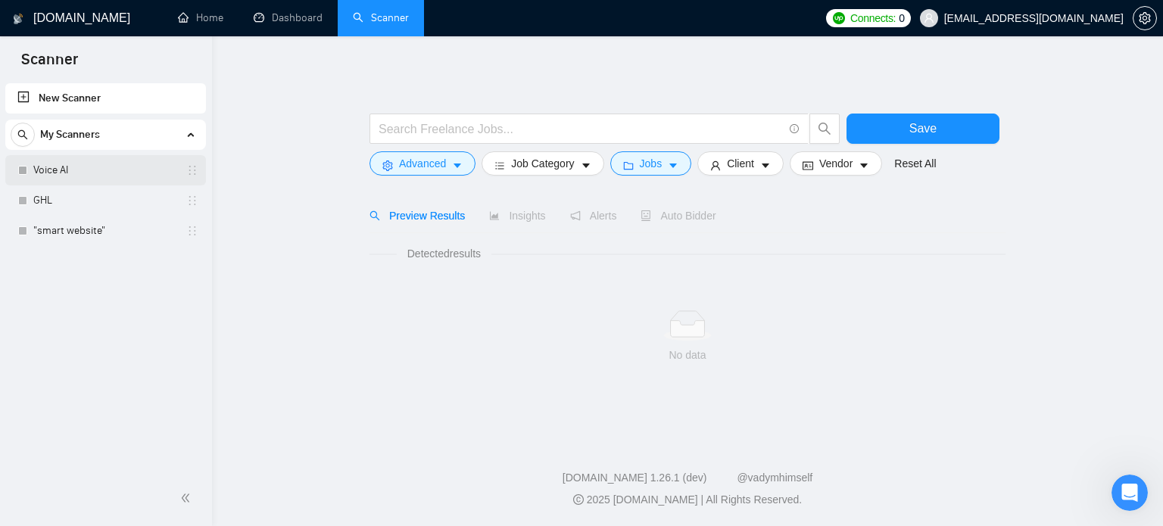
click at [92, 171] on link "Voice AI" at bounding box center [105, 170] width 144 height 30
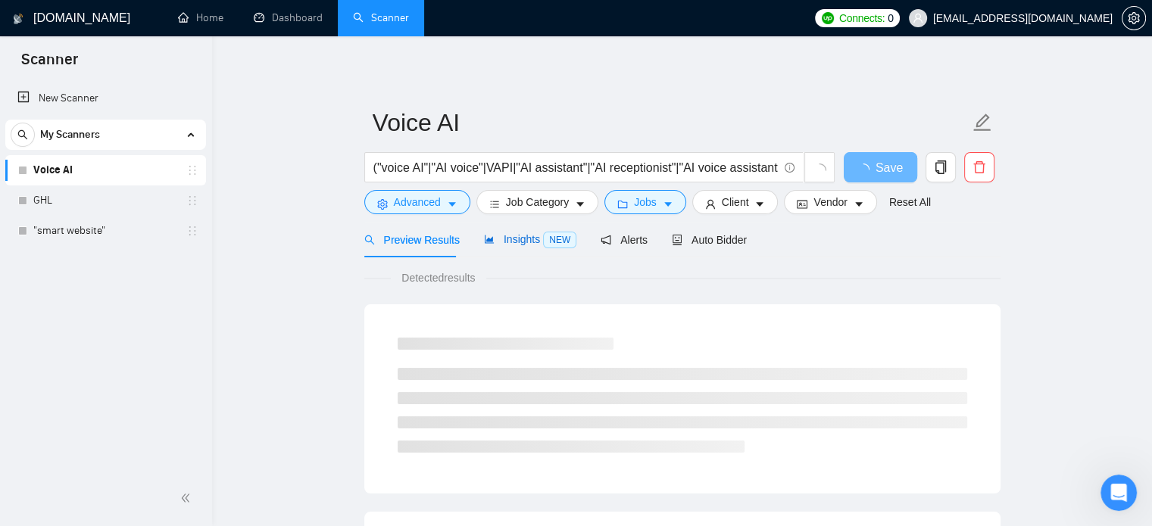
click at [512, 248] on div "Insights NEW" at bounding box center [530, 239] width 92 height 17
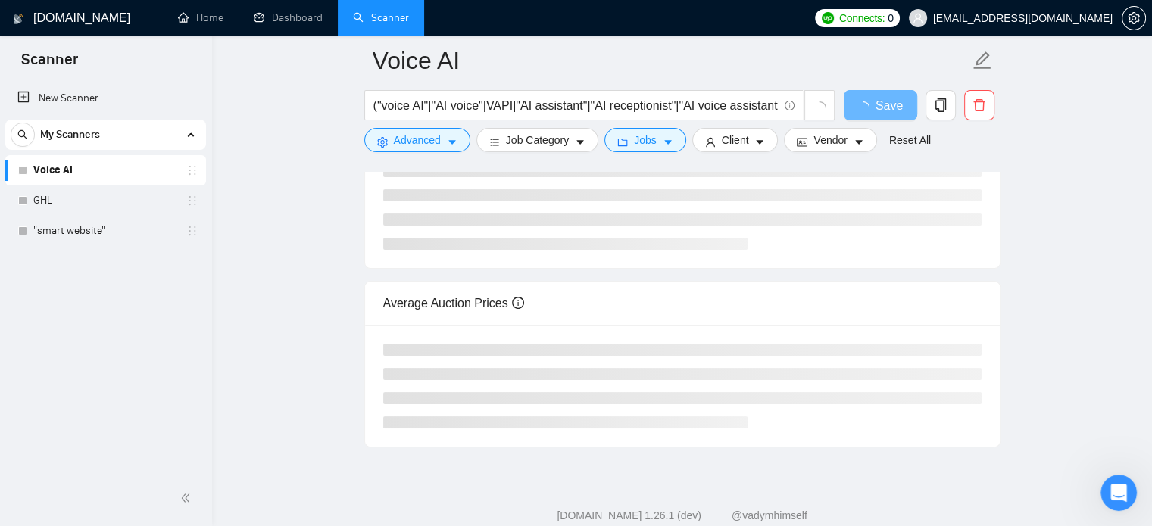
scroll to position [333, 0]
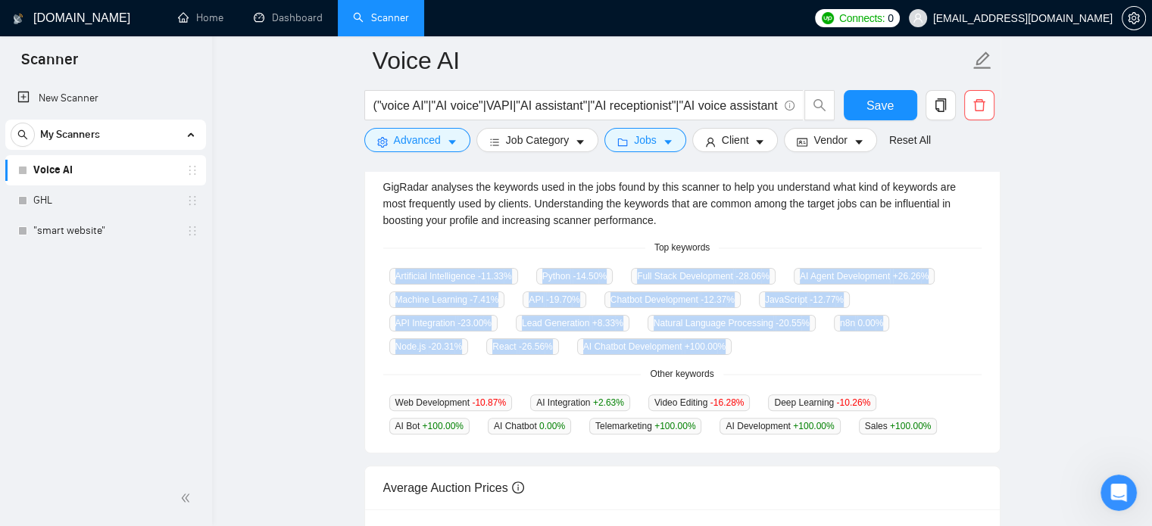
drag, startPoint x: 395, startPoint y: 276, endPoint x: 566, endPoint y: 357, distance: 188.7
click at [566, 357] on div "GigRadar analyses the keywords used in the jobs found by this scanner to help y…" at bounding box center [682, 307] width 635 height 292
copy div "Artificial Intelligence -11.33 % Python -14.50 % Full Stack Development -28.06 …"
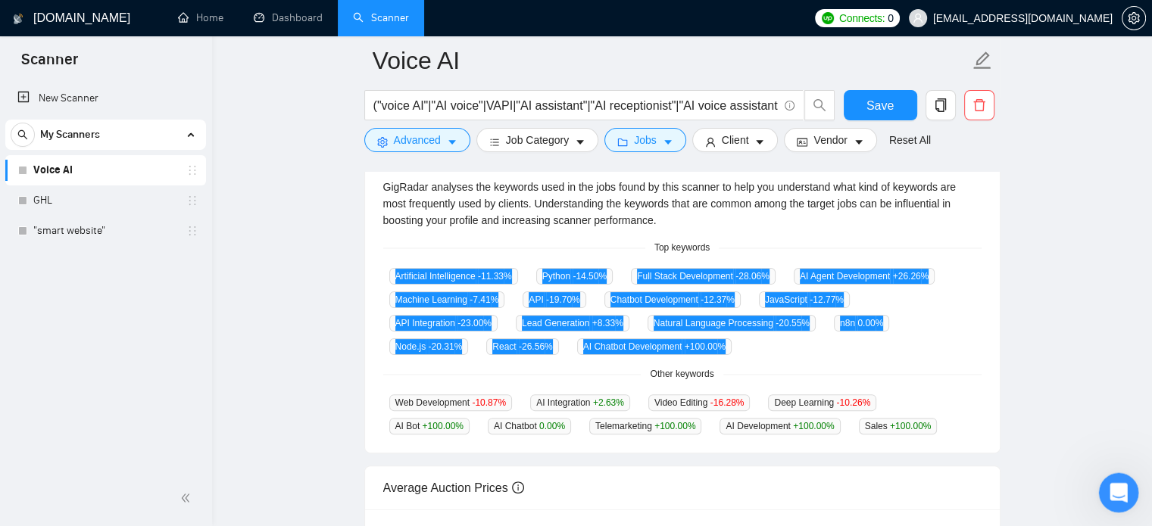
click at [1118, 487] on icon "Open Intercom Messenger" at bounding box center [1116, 491] width 25 height 25
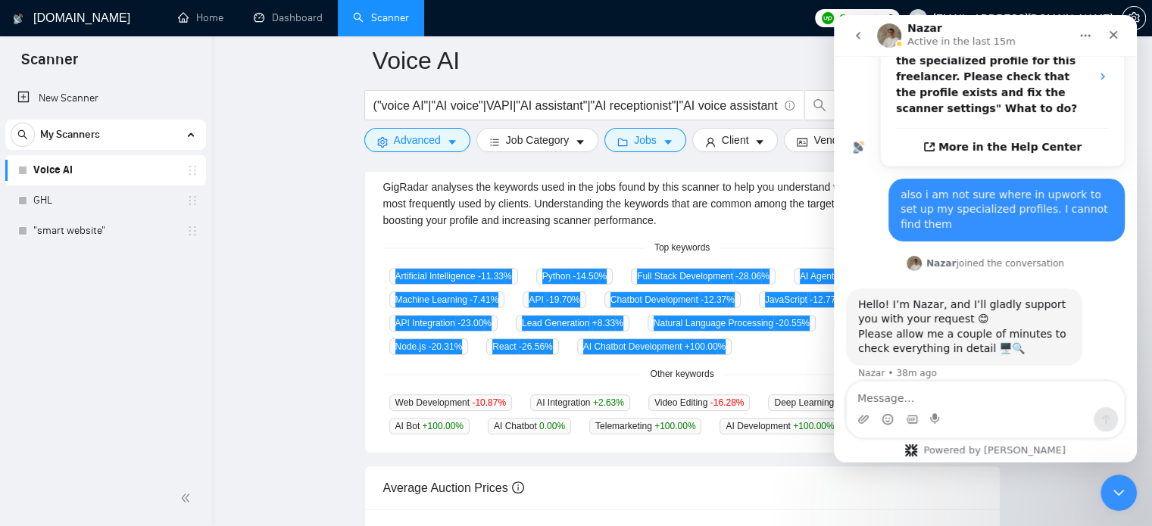
scroll to position [407, 0]
click at [967, 399] on textarea "Message…" at bounding box center [985, 395] width 277 height 26
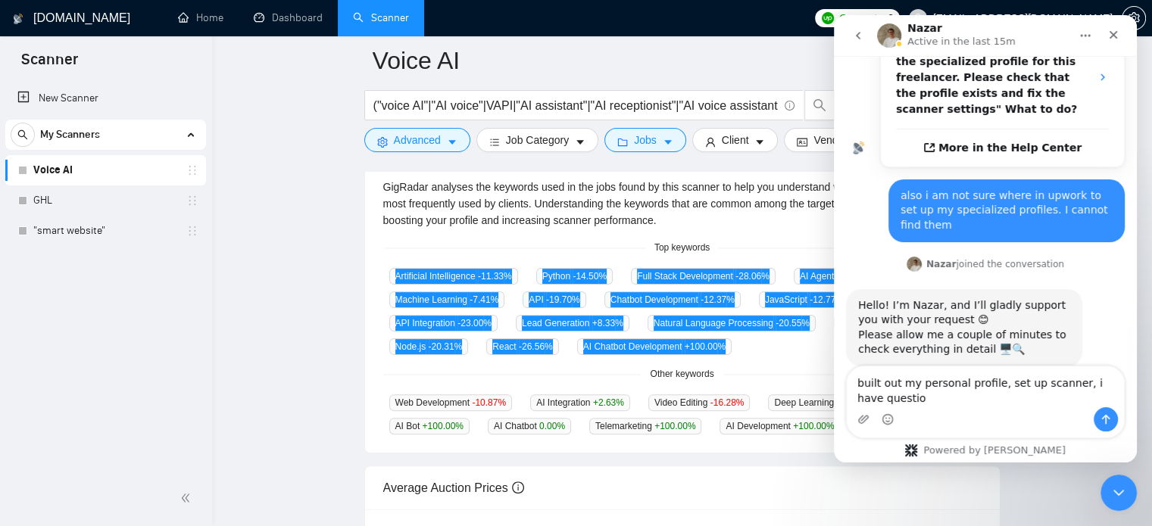
scroll to position [423, 0]
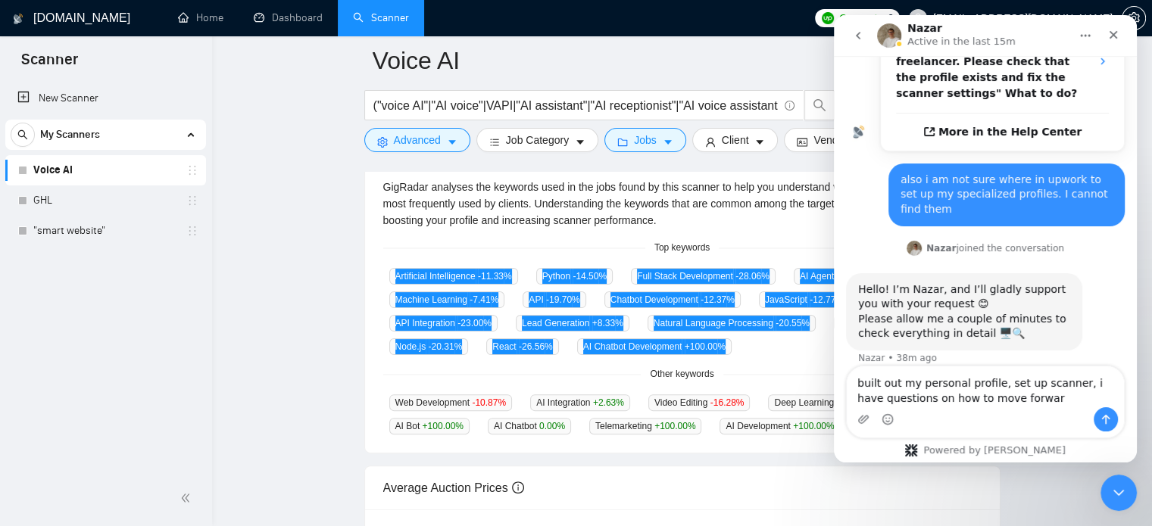
type textarea "built out my personal profile, set up scanner, i have questions on how to move …"
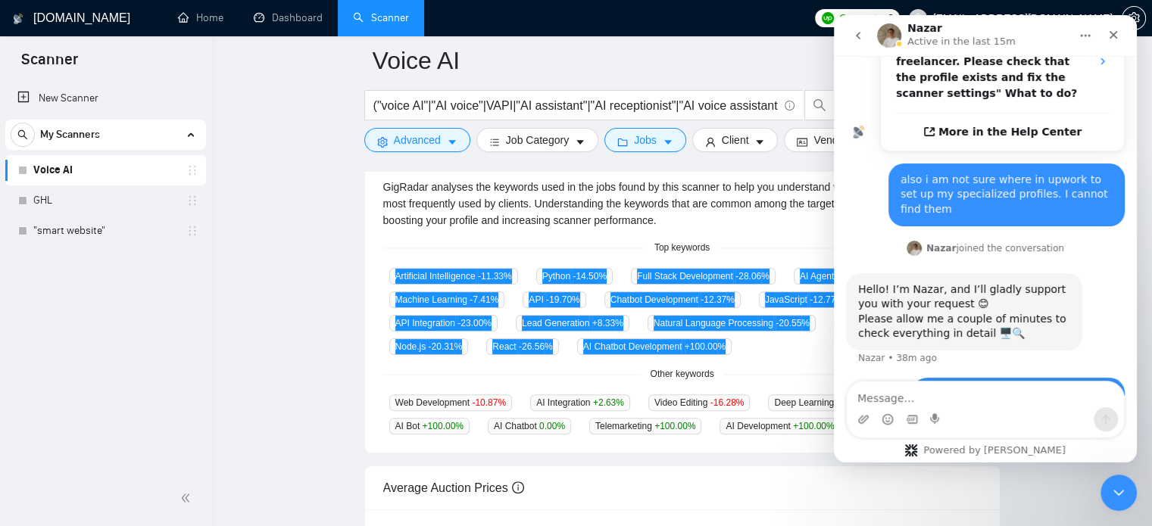
scroll to position [457, 0]
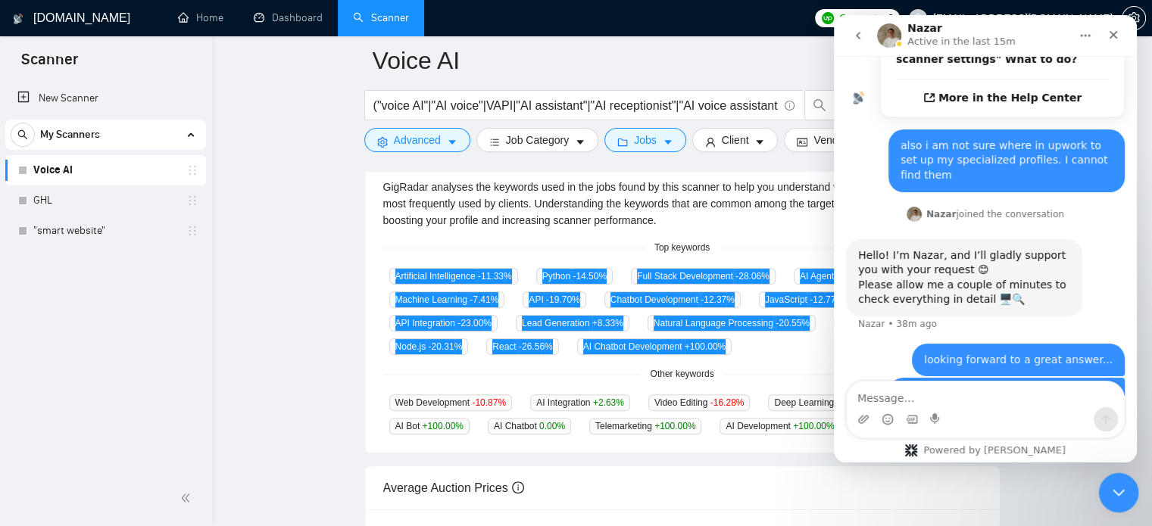
click at [1114, 495] on icon "Close Intercom Messenger" at bounding box center [1116, 491] width 18 height 18
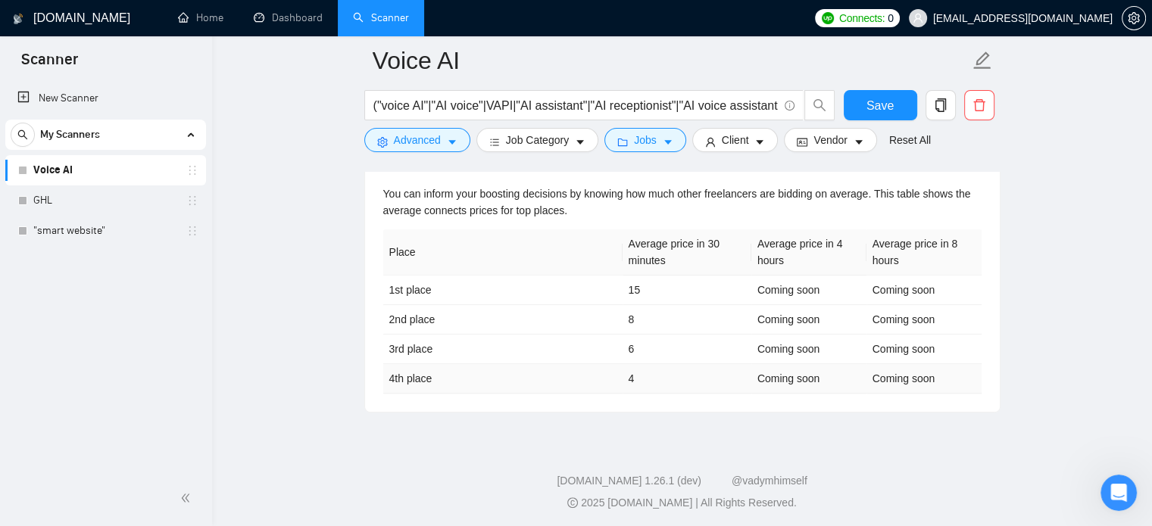
scroll to position [678, 0]
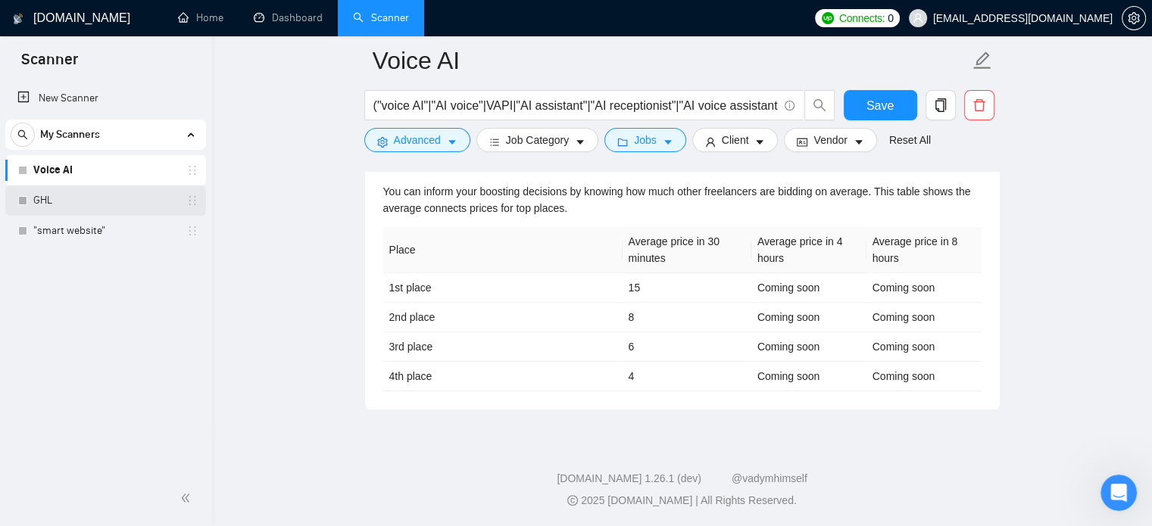
click at [45, 200] on link "GHL" at bounding box center [105, 201] width 144 height 30
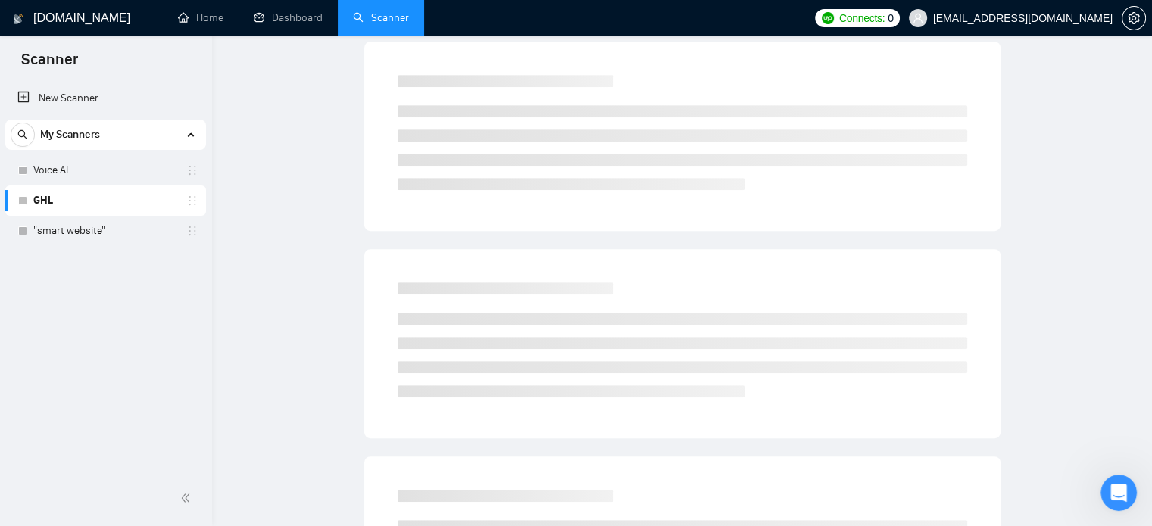
scroll to position [27, 0]
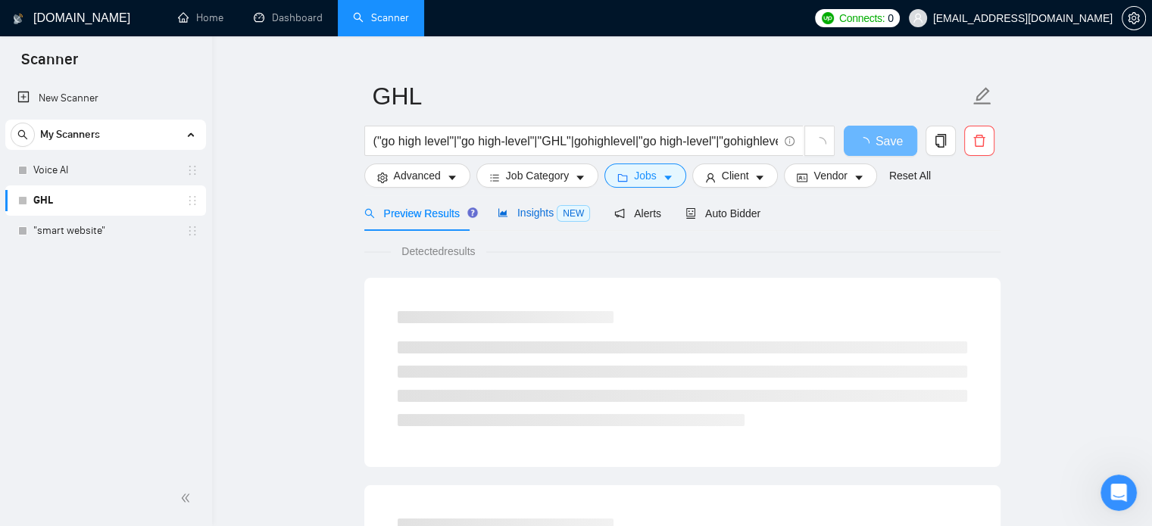
click at [524, 214] on span "Insights NEW" at bounding box center [544, 213] width 92 height 12
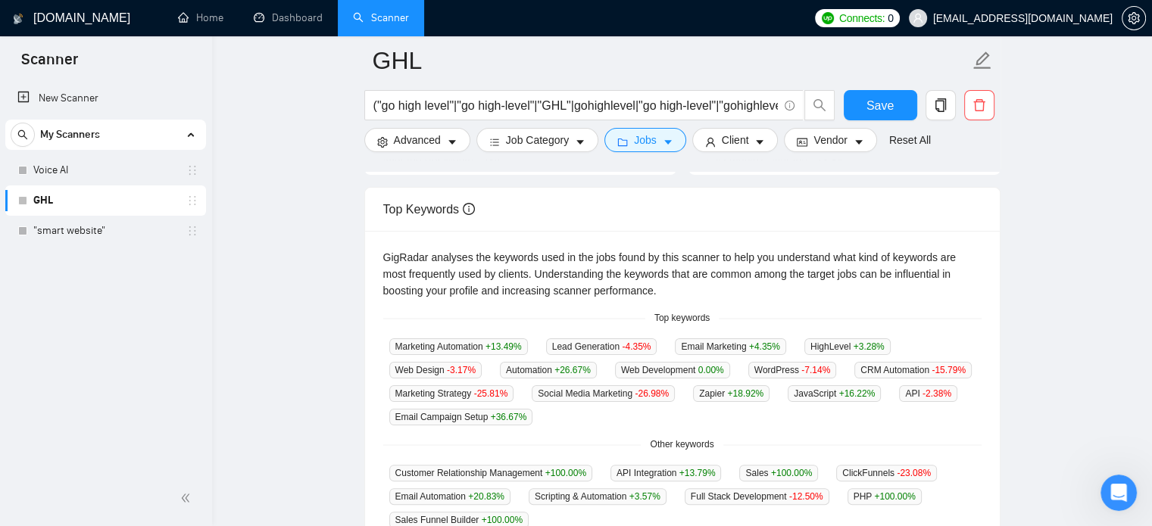
scroll to position [264, 0]
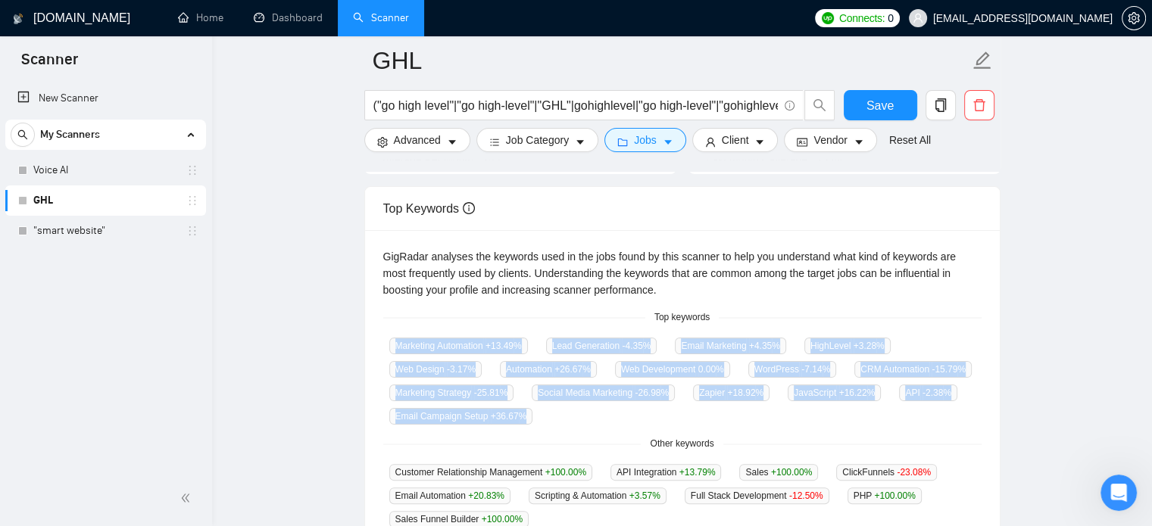
drag, startPoint x: 391, startPoint y: 342, endPoint x: 542, endPoint y: 414, distance: 168.0
click at [542, 414] on div "Marketing Automation +13.49 % Lead Generation -4.35 % Email Marketing +4.35 % H…" at bounding box center [682, 381] width 598 height 88
copy div "Marketing Automation +13.49 % Lead Generation -4.35 % Email Marketing +4.35 % H…"
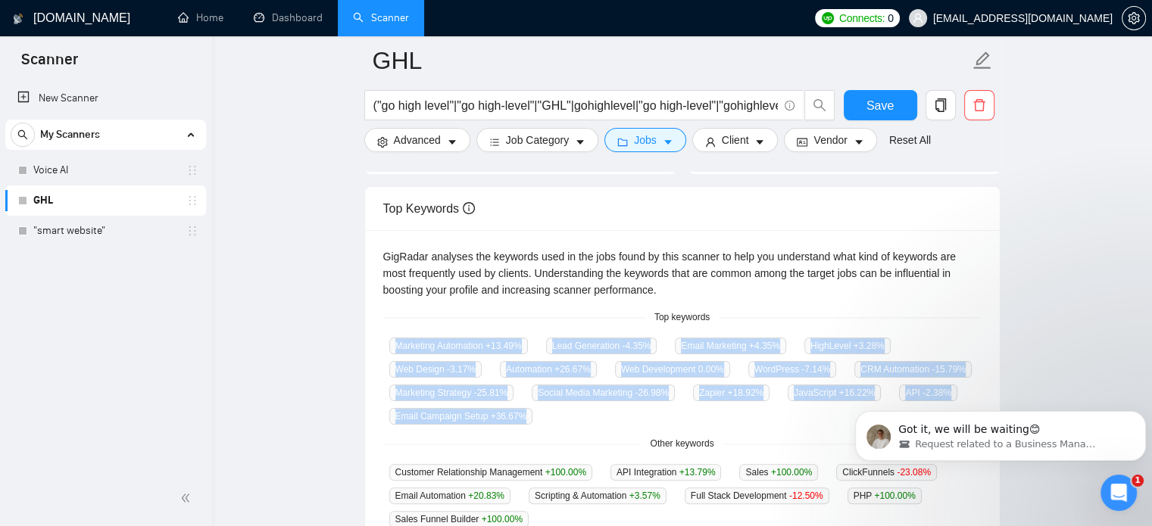
scroll to position [0, 0]
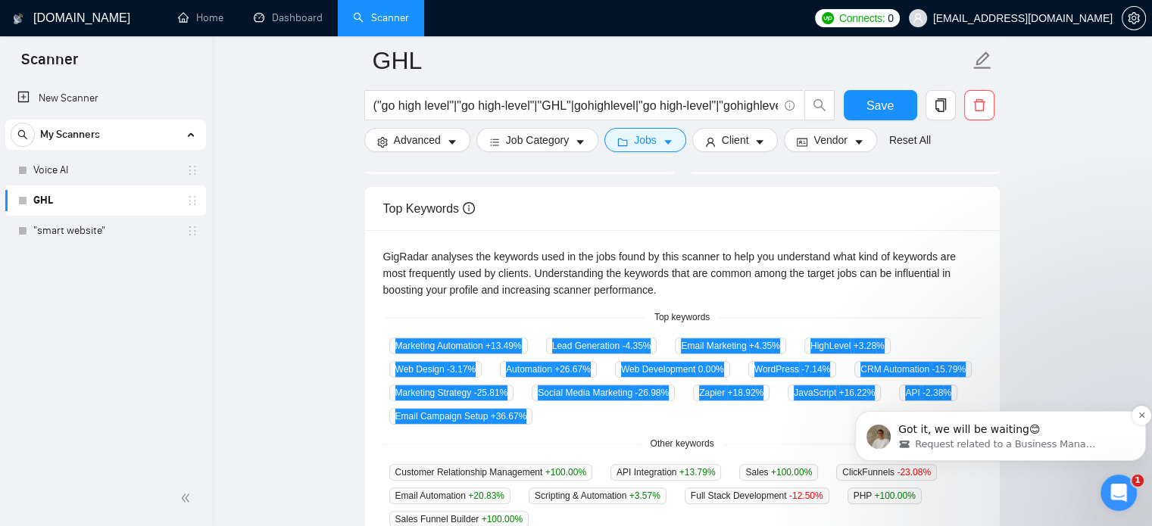
click at [1059, 453] on div "Got it, we will be waiting😊 Request related to a Business Manager" at bounding box center [1000, 436] width 291 height 50
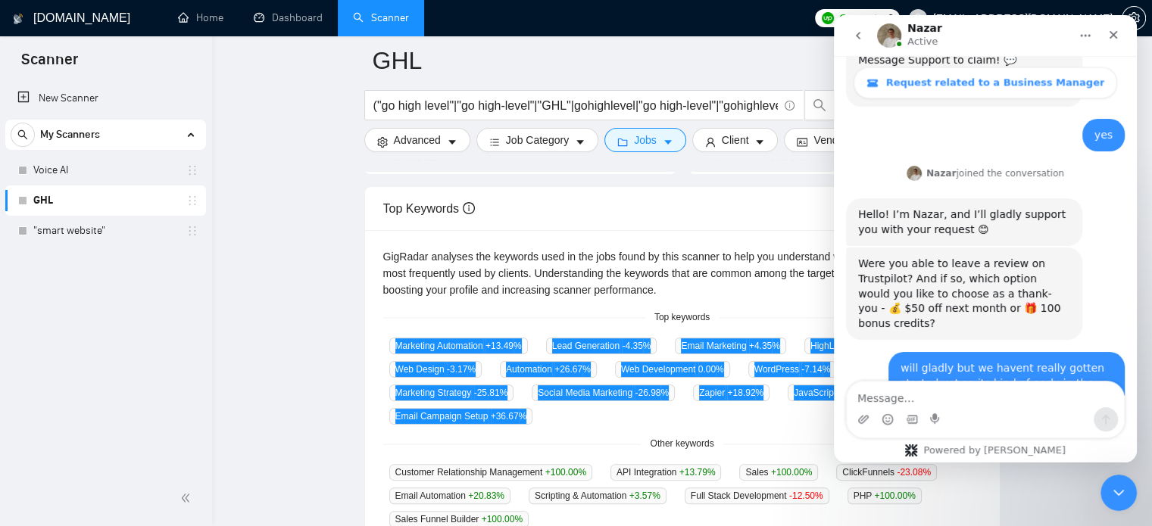
scroll to position [2028, 0]
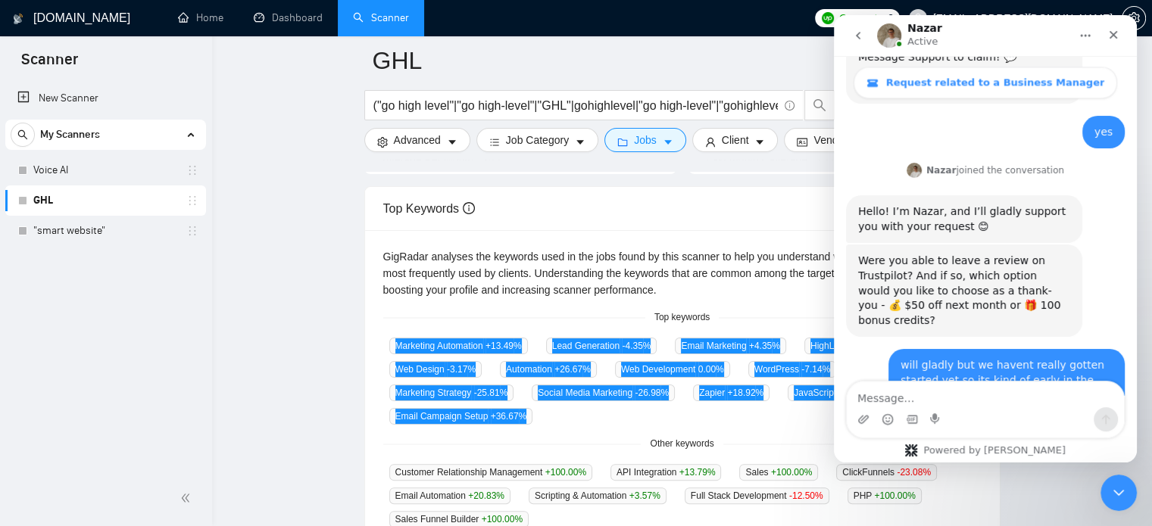
click at [898, 400] on textarea "Message…" at bounding box center [985, 395] width 277 height 26
click at [1120, 482] on icon "Close Intercom Messenger" at bounding box center [1116, 491] width 18 height 18
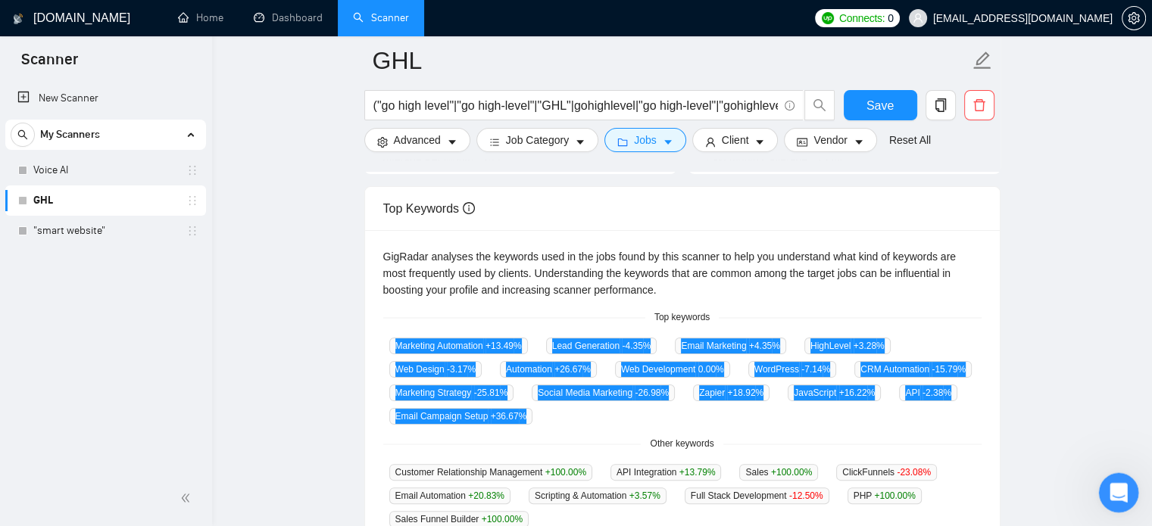
click at [1112, 486] on icon "Open Intercom Messenger" at bounding box center [1116, 491] width 25 height 25
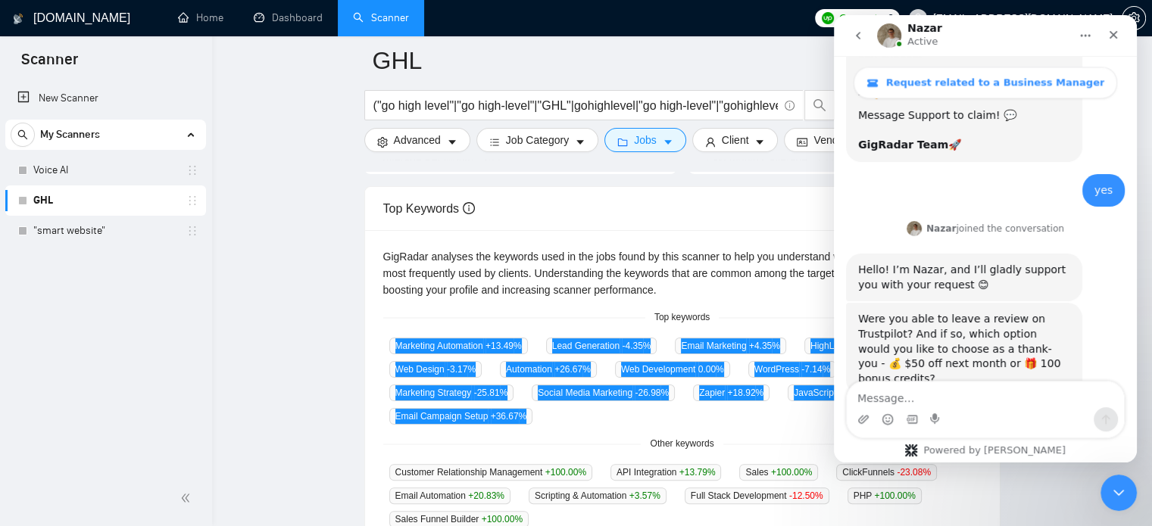
scroll to position [2003, 0]
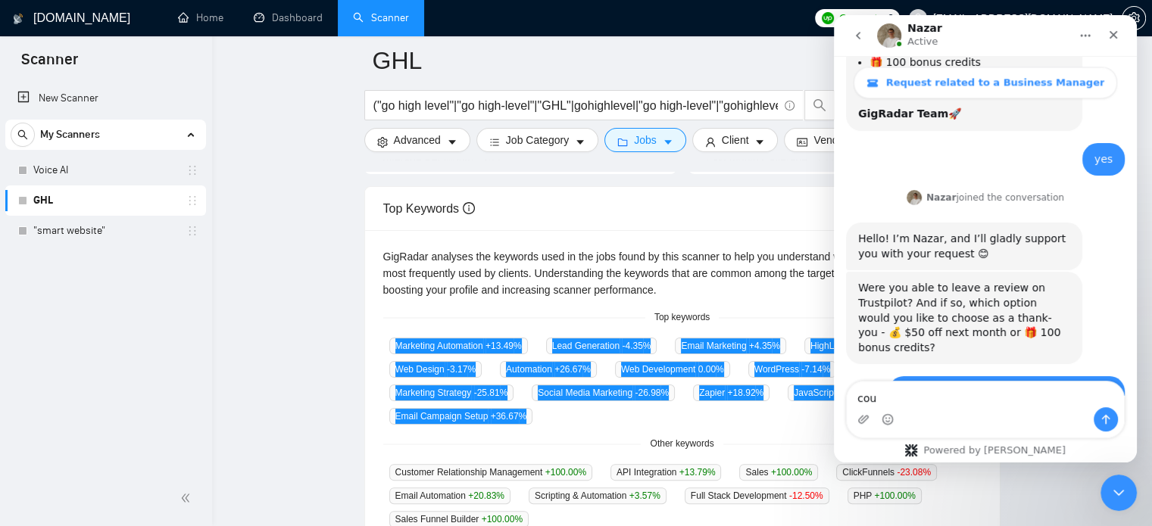
type textarea "cou"
click at [858, 39] on icon "go back" at bounding box center [858, 36] width 12 height 12
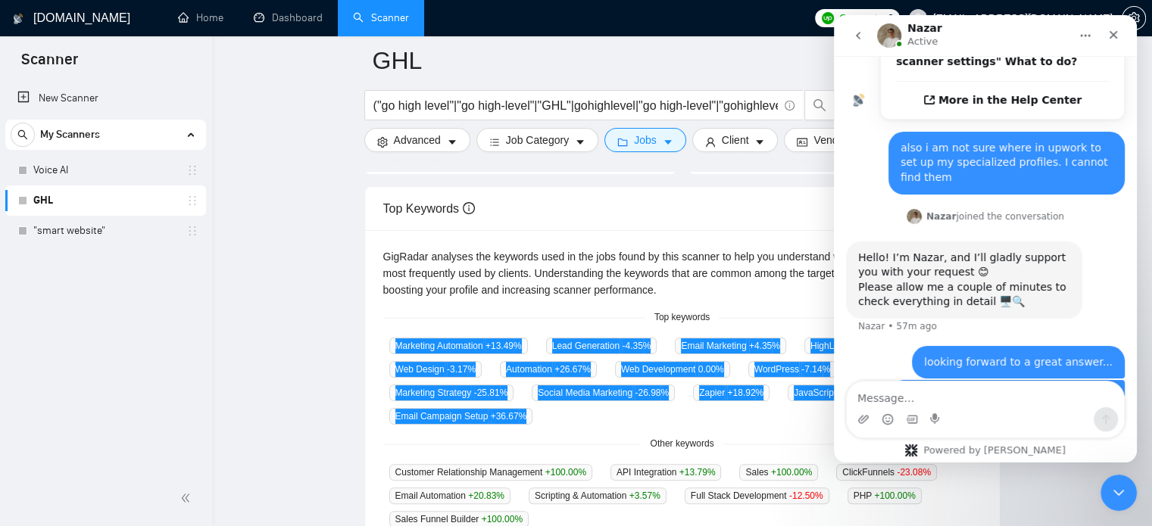
scroll to position [457, 0]
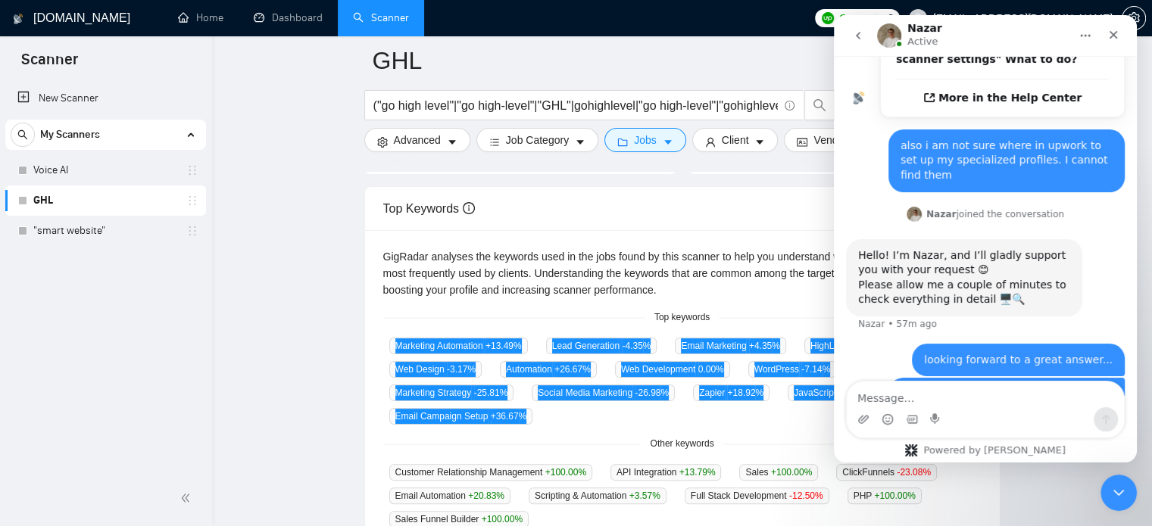
click at [855, 34] on icon "go back" at bounding box center [858, 36] width 12 height 12
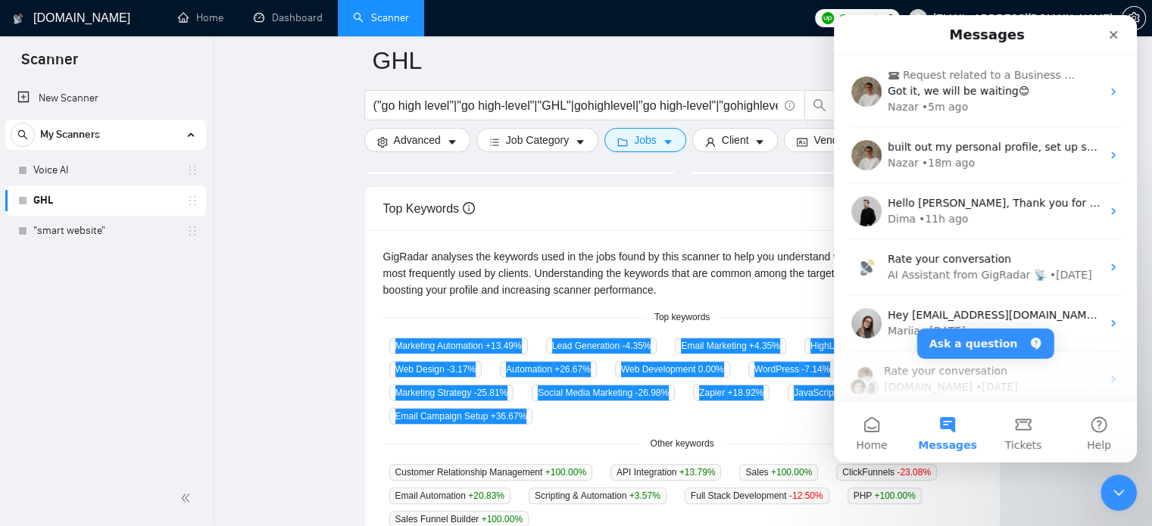
scroll to position [0, 0]
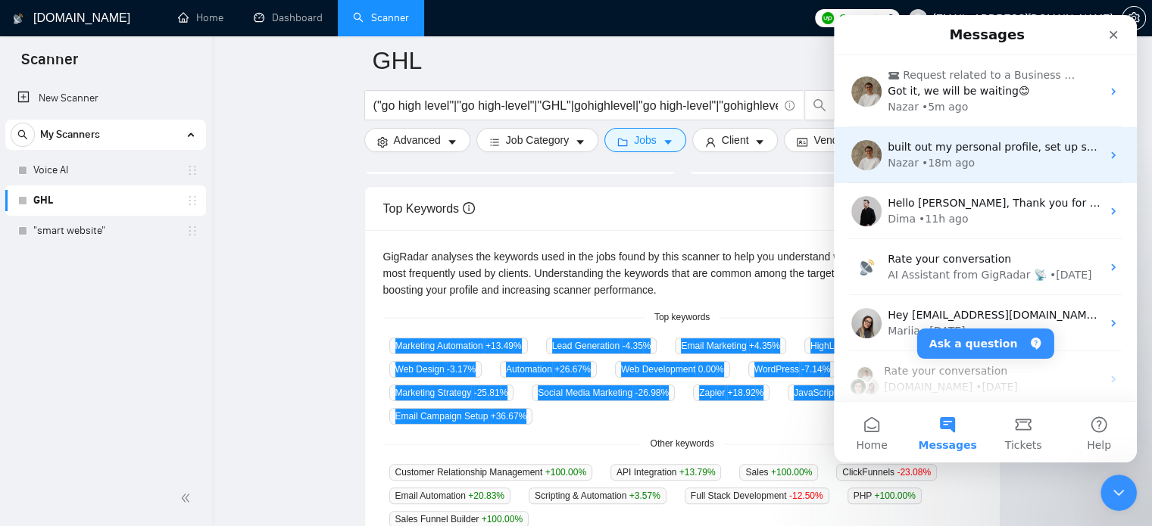
click at [934, 145] on span "built out my personal profile, set up scanner, i have questions on how to move …" at bounding box center [1119, 147] width 462 height 12
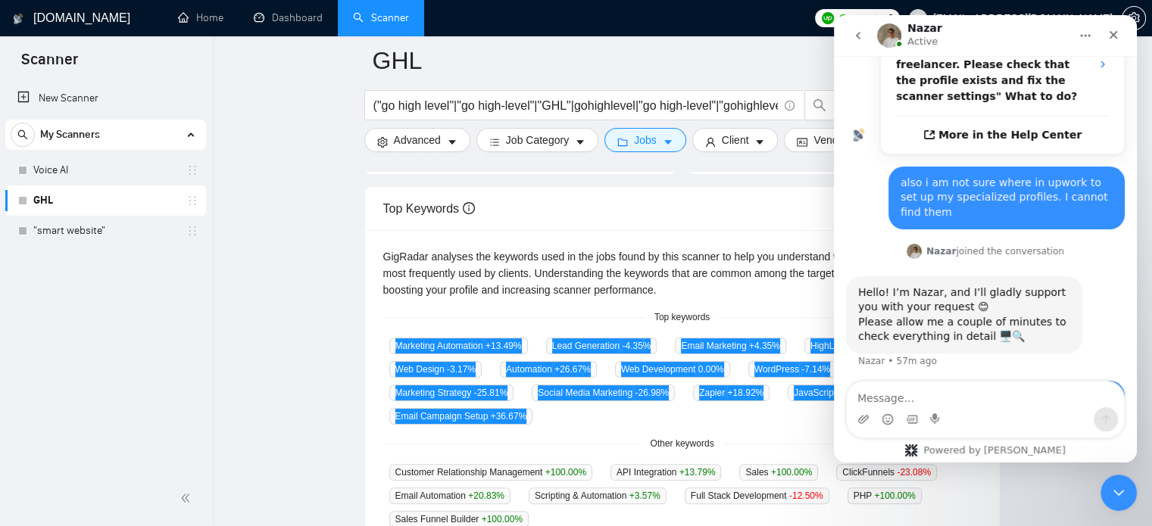
scroll to position [457, 0]
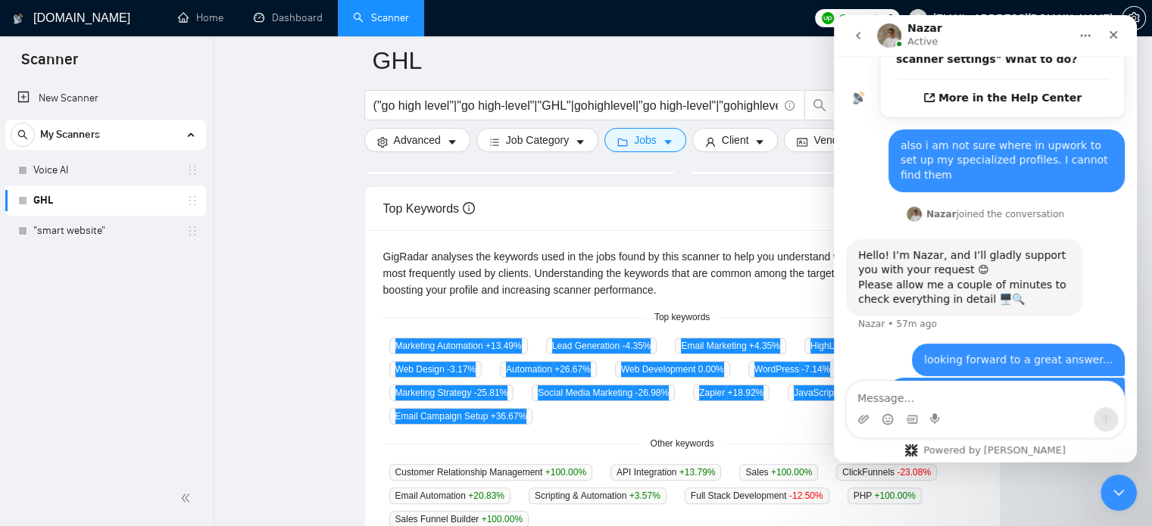
click at [909, 398] on textarea "Message…" at bounding box center [985, 395] width 277 height 26
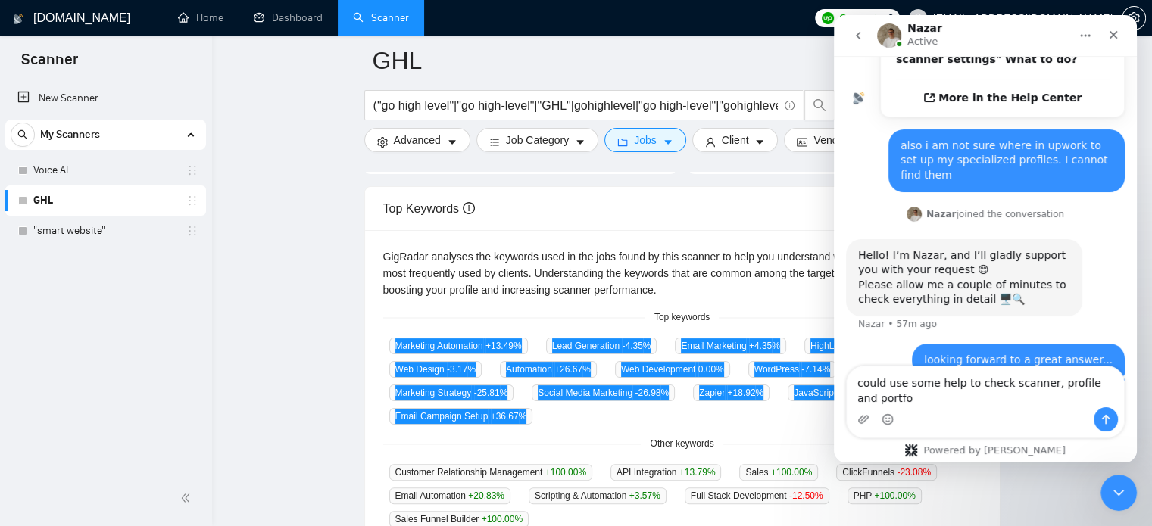
scroll to position [473, 0]
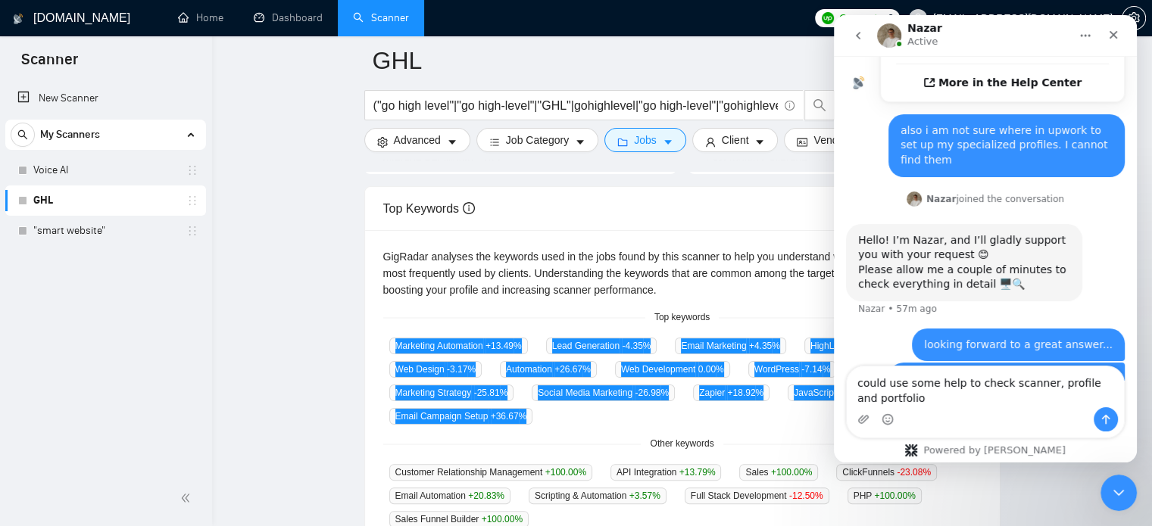
type textarea "could use some help to check scanner, profile and portfolio."
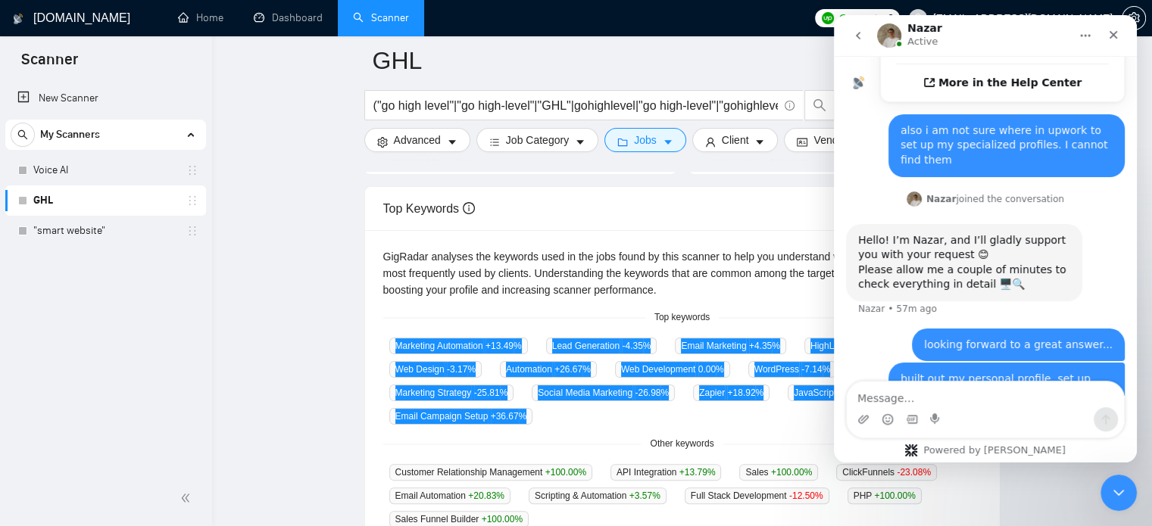
scroll to position [507, 0]
